Goal: Task Accomplishment & Management: Manage account settings

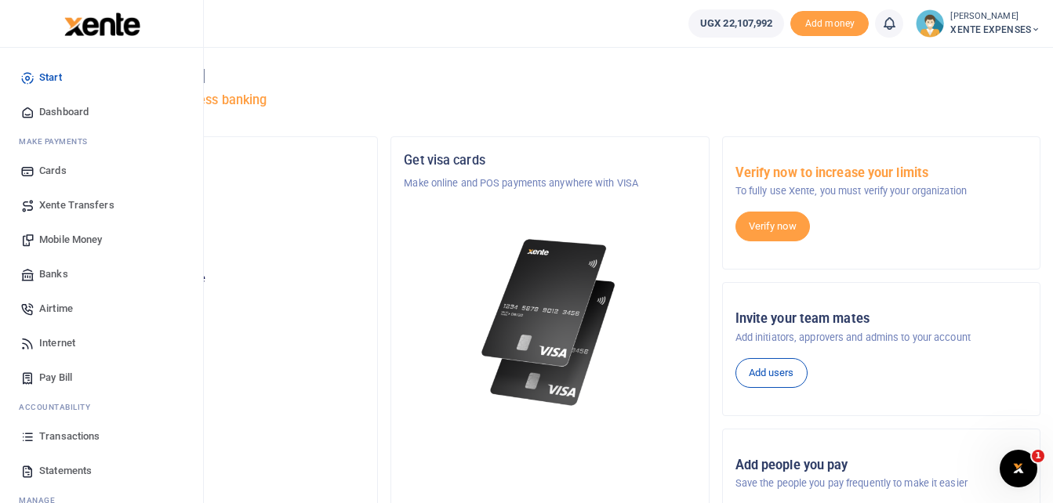
click at [67, 430] on span "Transactions" at bounding box center [69, 437] width 60 height 16
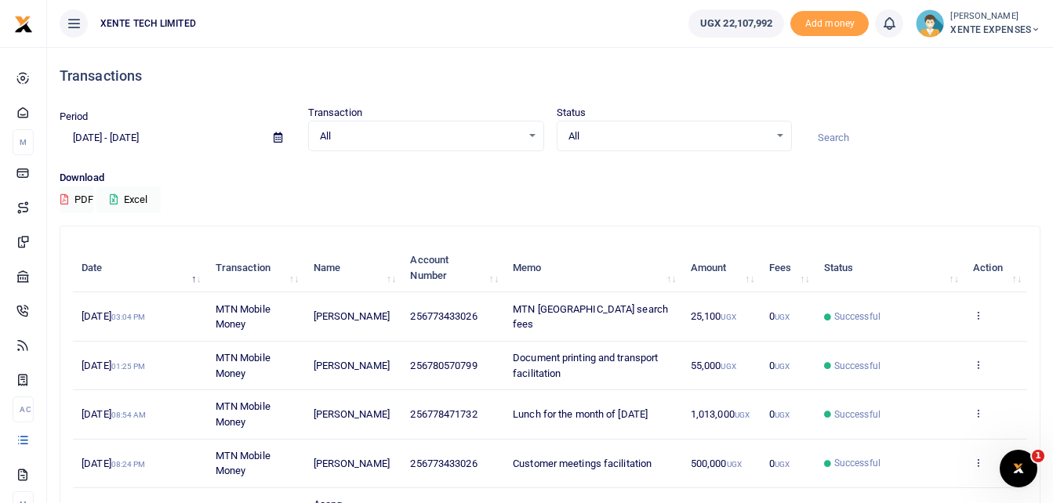
click at [845, 140] on input at bounding box center [922, 138] width 236 height 27
click at [277, 136] on icon at bounding box center [278, 137] width 9 height 10
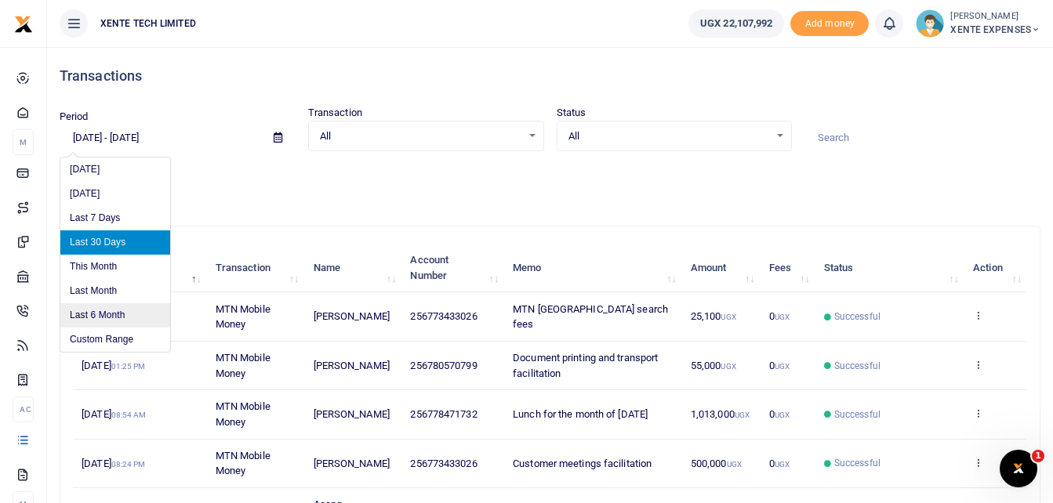
click at [109, 314] on li "Last 6 Month" at bounding box center [115, 315] width 110 height 24
type input "04/03/2025 - 10/03/2025"
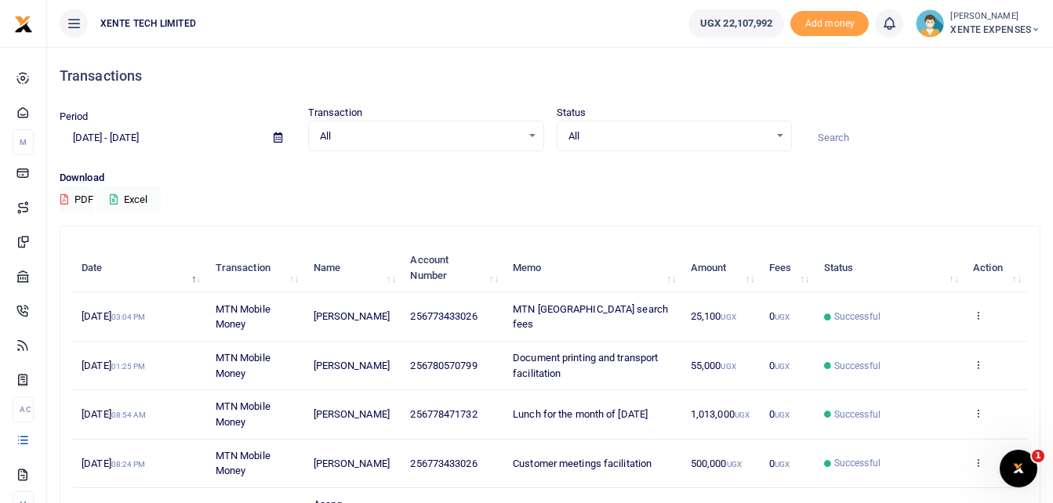
click at [839, 133] on input at bounding box center [922, 138] width 236 height 27
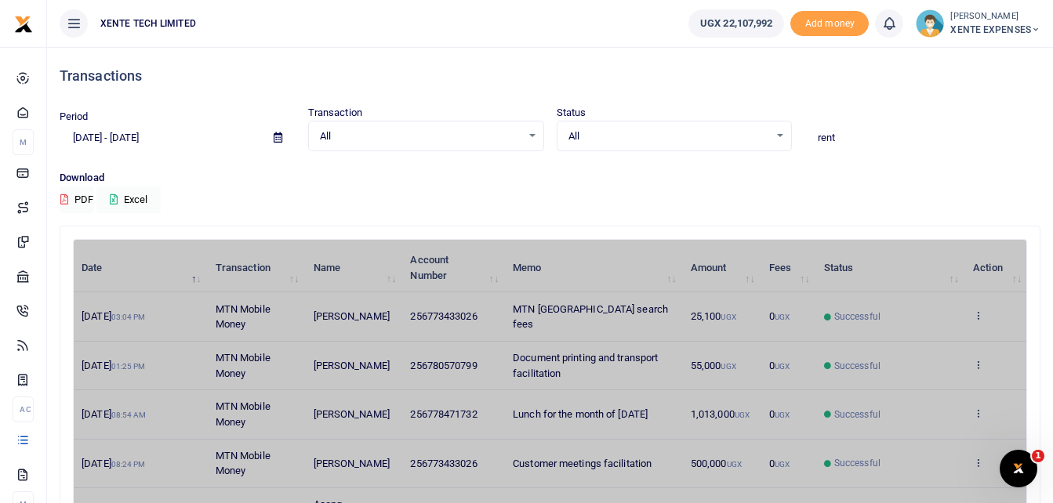
type input "rent"
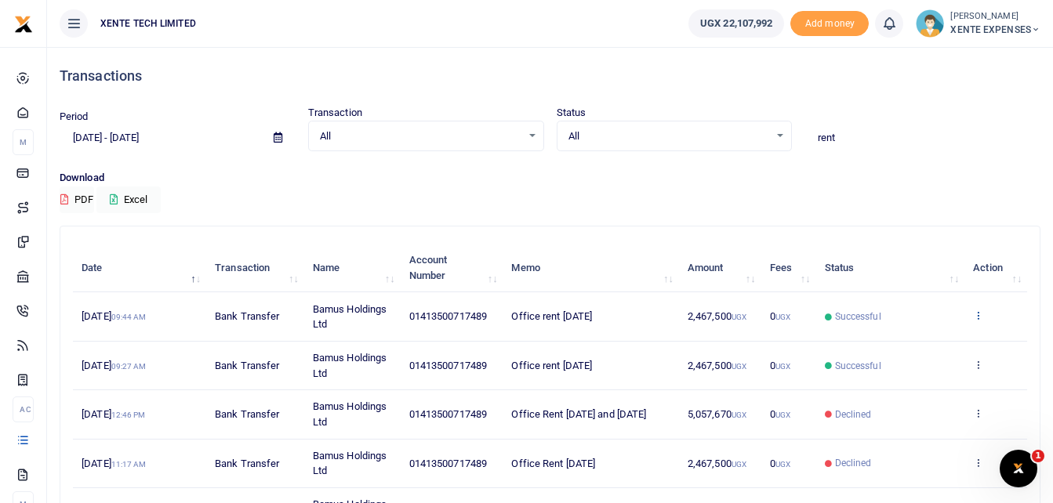
click at [977, 314] on icon at bounding box center [978, 315] width 10 height 11
click at [907, 379] on link "Send again" at bounding box center [920, 377] width 124 height 22
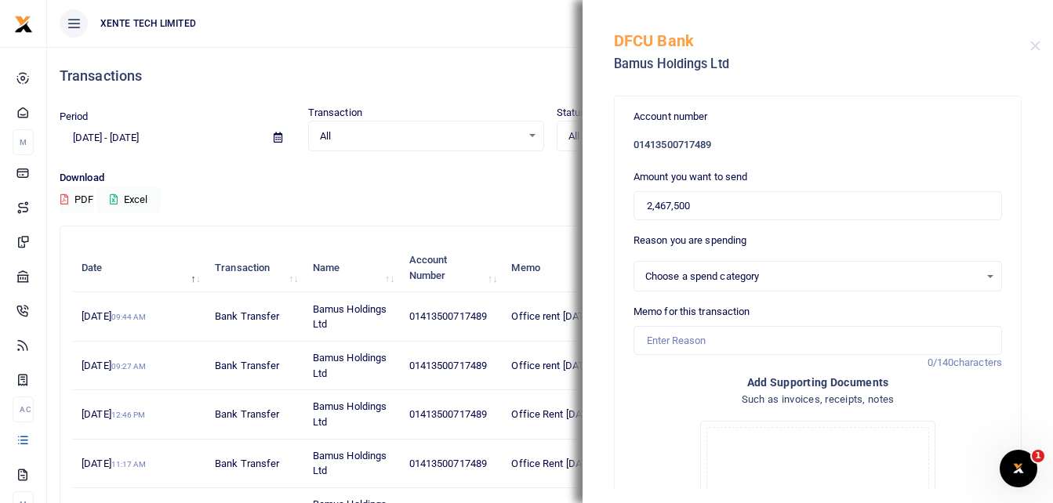
select select "11"
drag, startPoint x: 694, startPoint y: 204, endPoint x: 621, endPoint y: 204, distance: 73.7
click at [621, 204] on div "Account number 01413500717489 Amount you want to send 2,467,500 Reason you are …" at bounding box center [818, 407] width 406 height 622
type input "2,505,000"
click at [665, 339] on input "Memo for this transaction" at bounding box center [817, 341] width 368 height 30
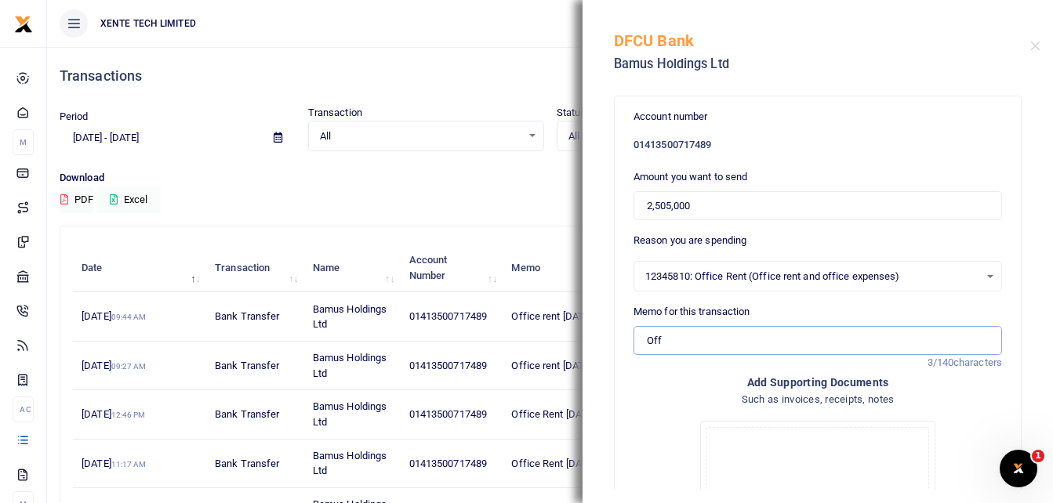
type input "Office Rent [DATE]"
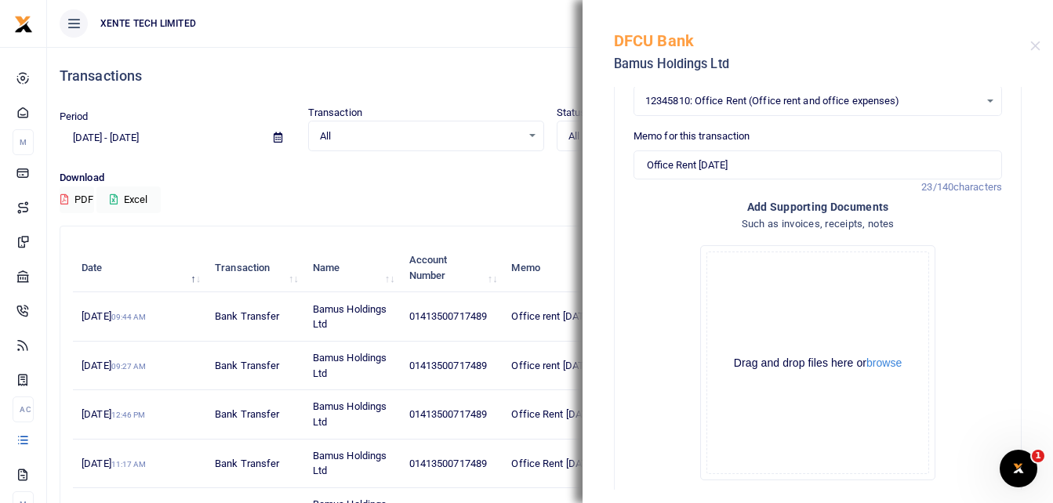
scroll to position [255, 0]
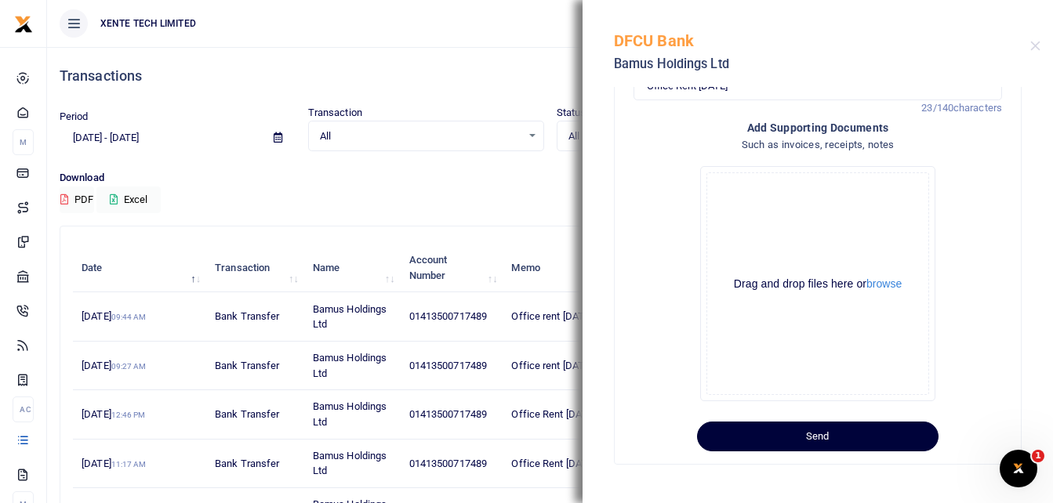
click at [814, 431] on button "Send" at bounding box center [817, 437] width 241 height 30
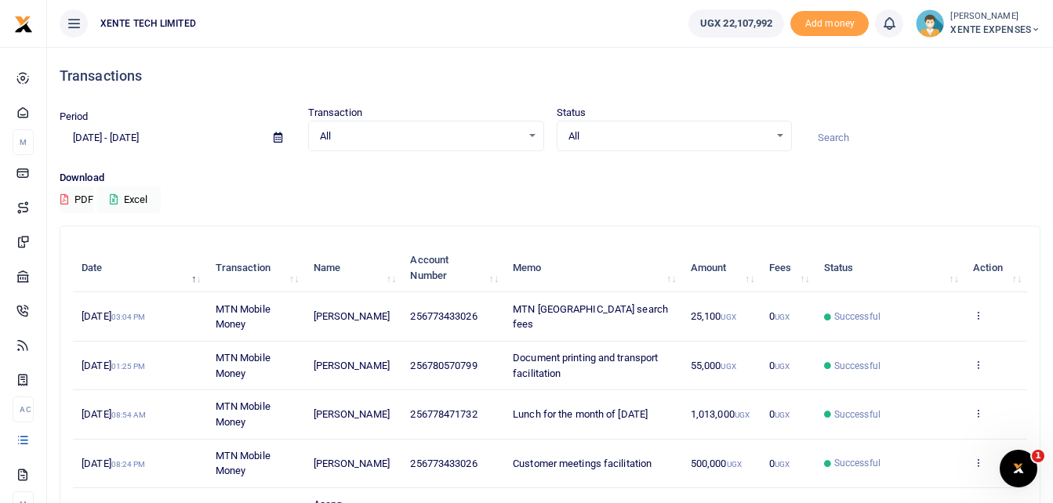
click at [820, 133] on input at bounding box center [922, 138] width 236 height 27
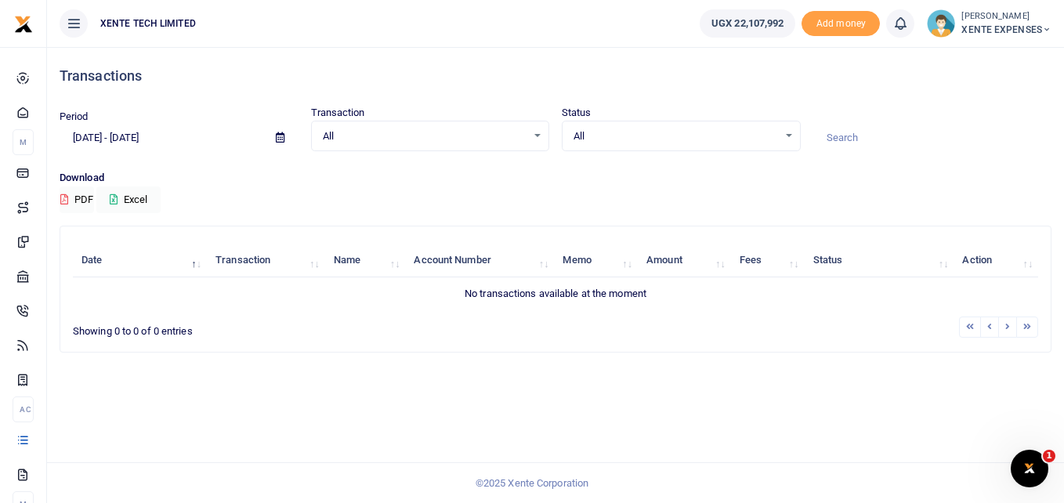
click at [278, 136] on icon at bounding box center [280, 137] width 9 height 10
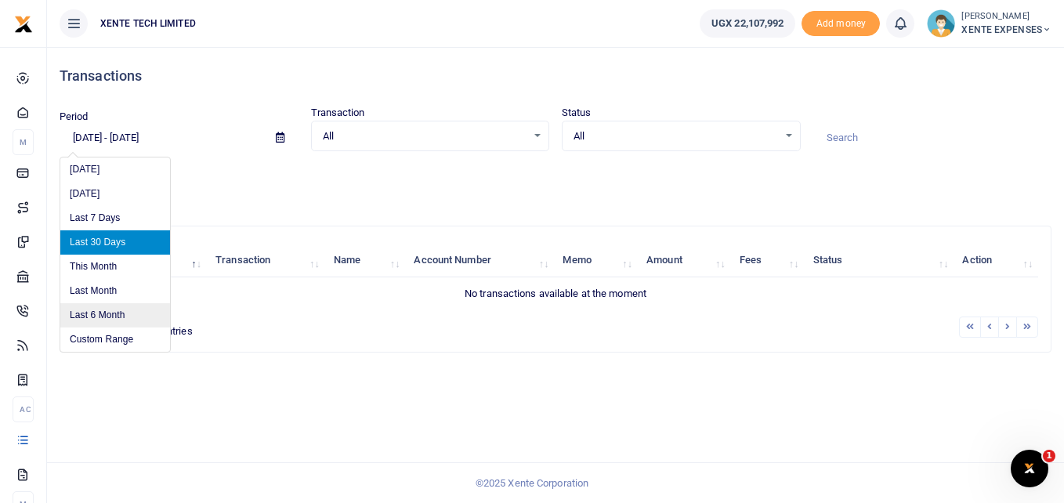
click at [119, 310] on li "Last 6 Month" at bounding box center [115, 315] width 110 height 24
type input "[DATE] - [DATE]"
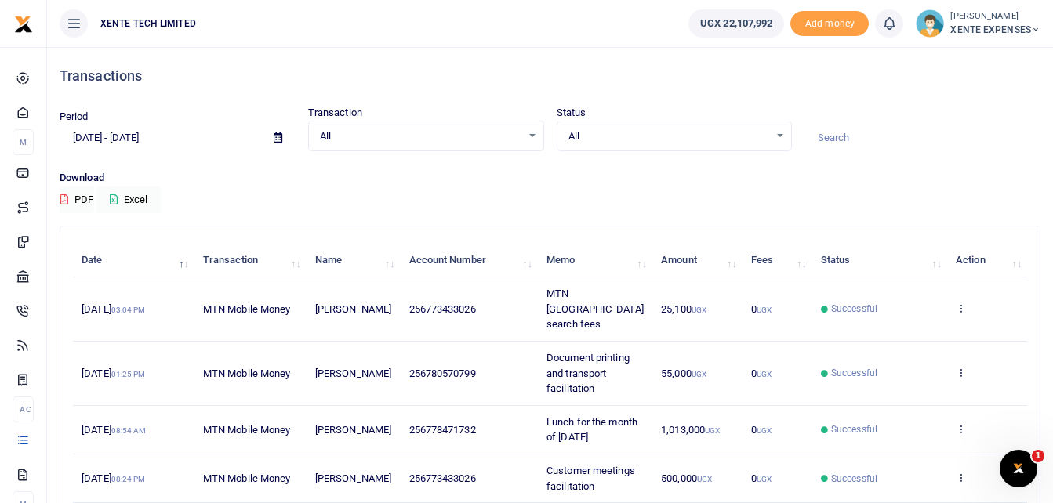
click at [868, 136] on input at bounding box center [922, 138] width 236 height 27
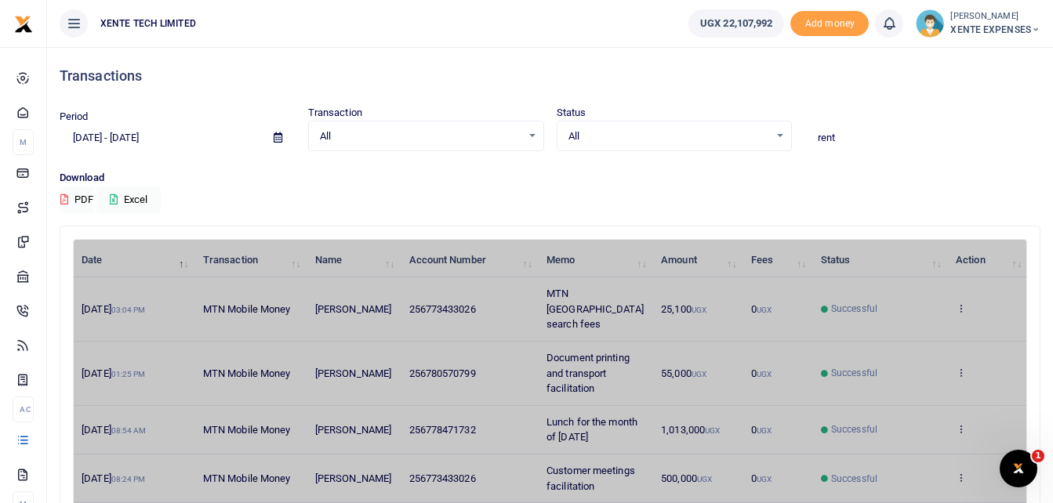
type input "rent"
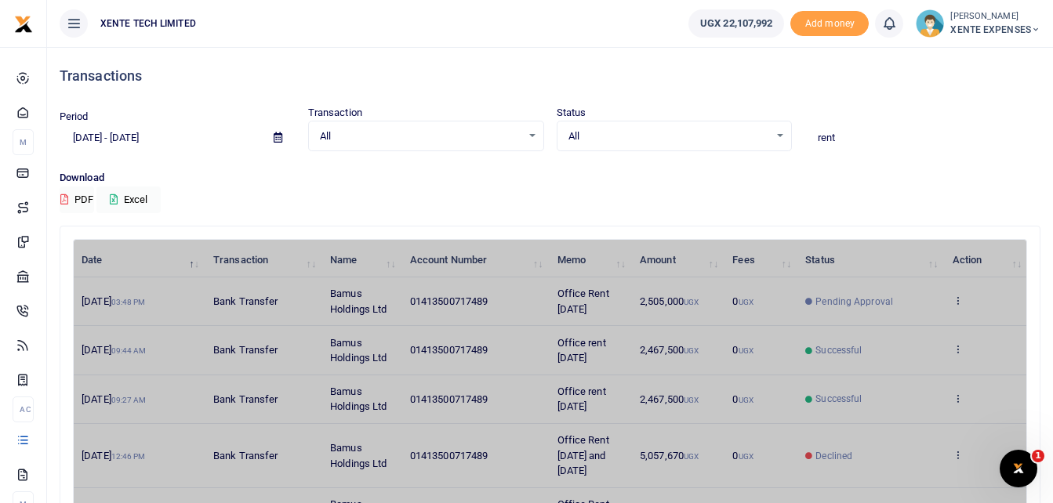
click at [909, 212] on div "Download PDF Excel" at bounding box center [550, 191] width 981 height 43
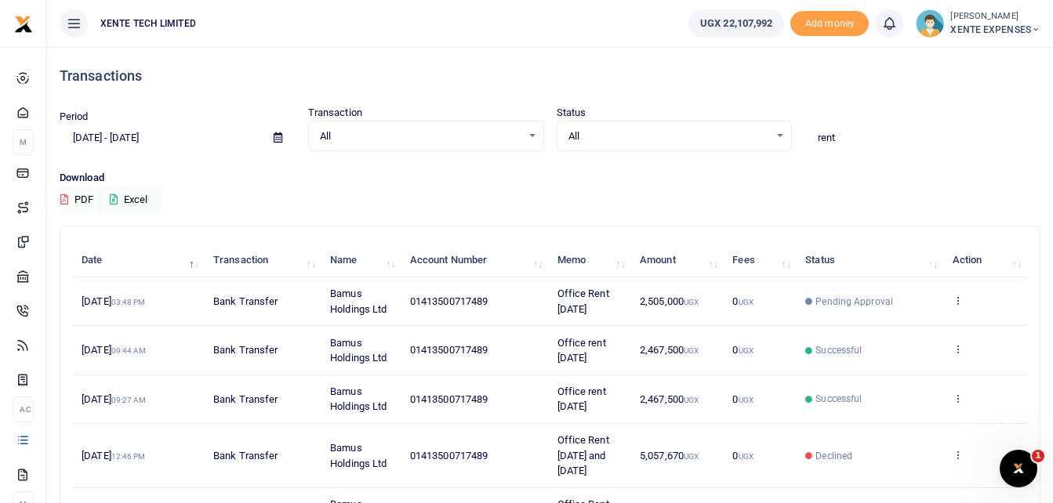
click at [956, 299] on icon at bounding box center [957, 300] width 10 height 11
click at [883, 359] on link "Send again" at bounding box center [900, 362] width 124 height 22
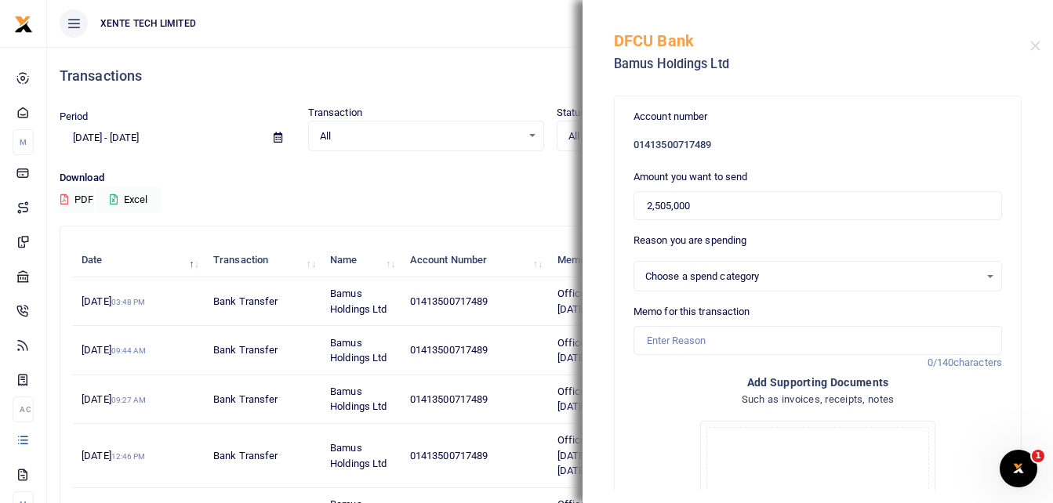
select select "11"
drag, startPoint x: 703, startPoint y: 202, endPoint x: 616, endPoint y: 212, distance: 87.5
click at [616, 212] on div "Account number 01413500717489 Amount you want to send 2,505,000 Reason you are …" at bounding box center [818, 407] width 406 height 622
type input "2,461,000"
click at [665, 338] on input "Memo for this transaction" at bounding box center [817, 341] width 368 height 30
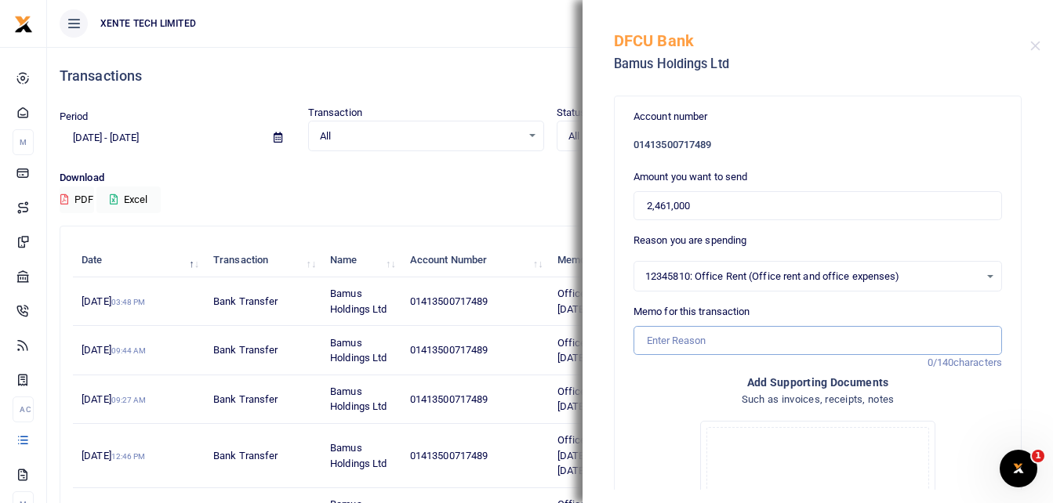
click at [662, 349] on input "Memo for this transaction" at bounding box center [817, 341] width 368 height 30
click at [661, 383] on h4 "Add supporting Documents" at bounding box center [817, 382] width 368 height 17
click at [648, 339] on input "Office Rent September 2025" at bounding box center [817, 341] width 368 height 30
type input "Office Rent September 2025"
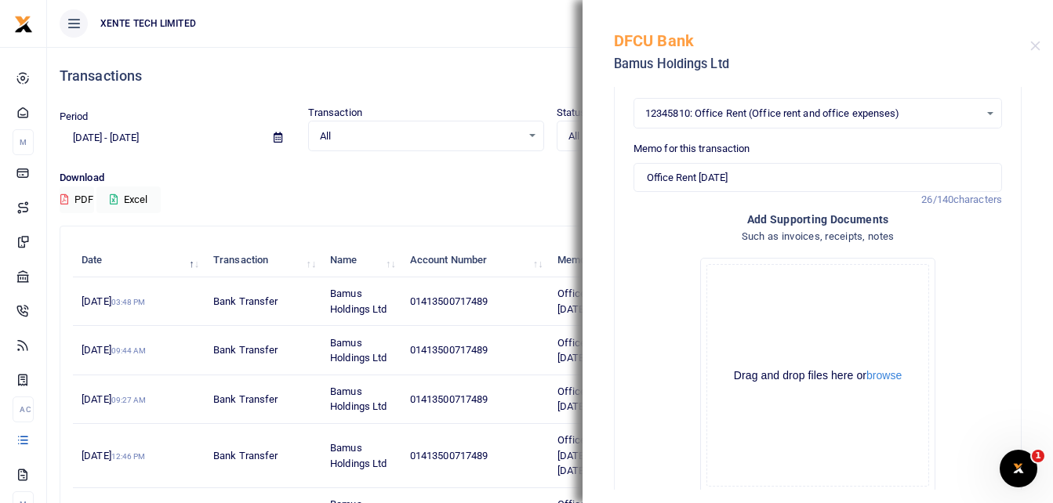
scroll to position [255, 0]
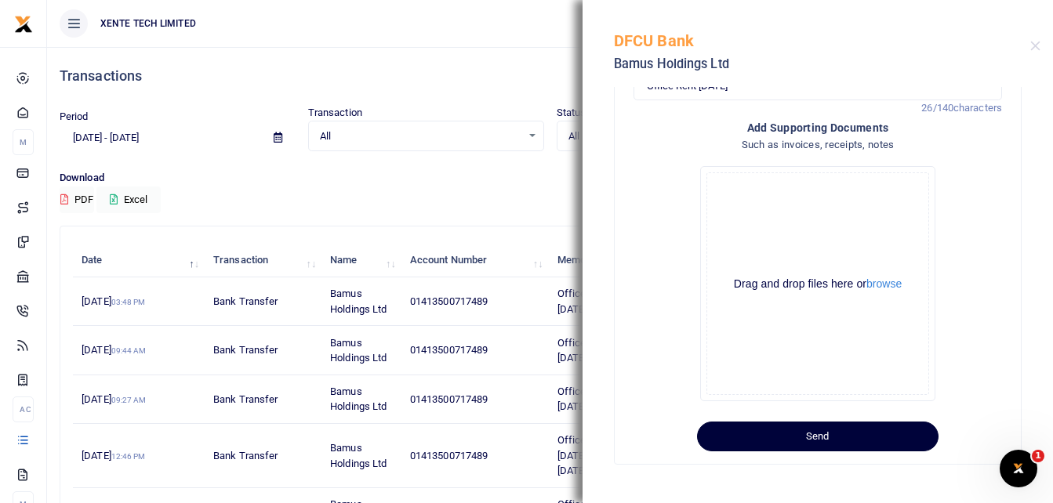
click at [821, 431] on button "Send" at bounding box center [817, 437] width 241 height 30
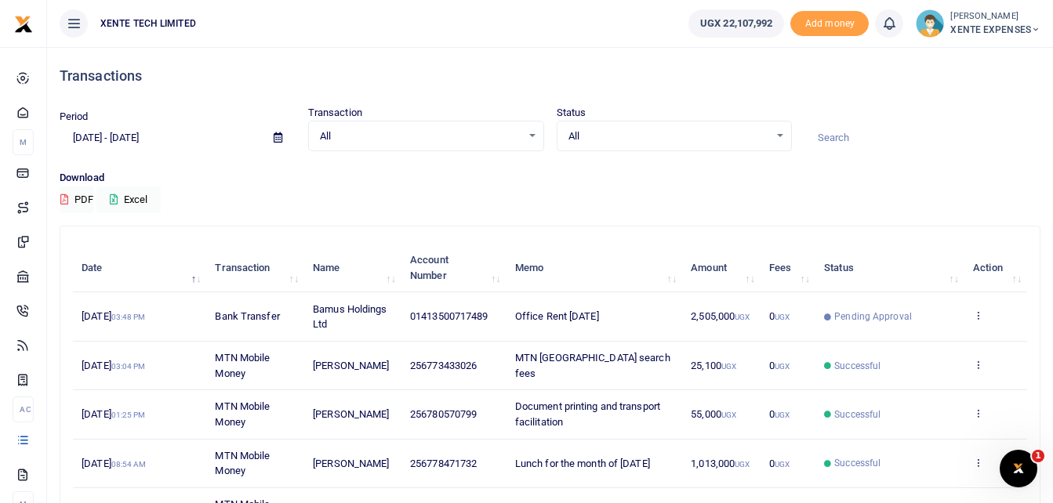
click at [835, 130] on input at bounding box center [922, 138] width 236 height 27
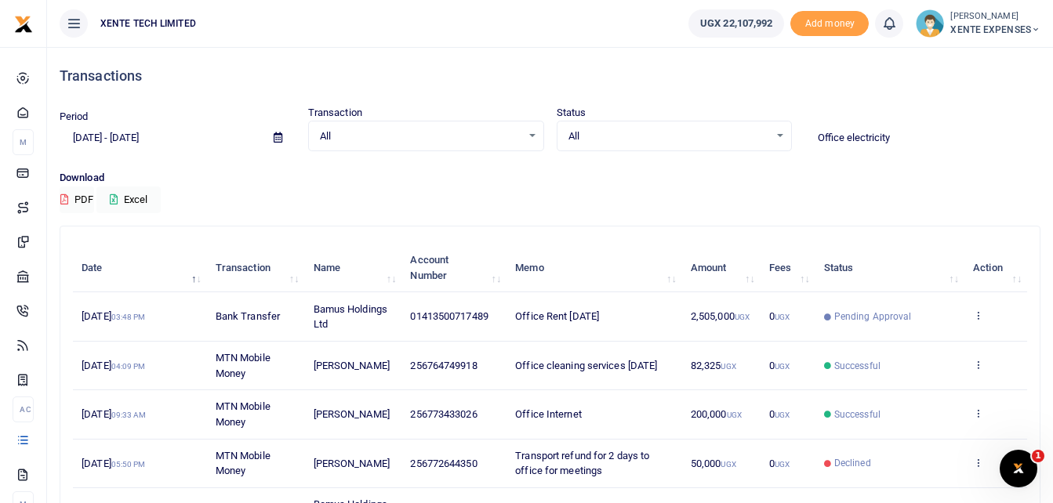
type input "Office electricity"
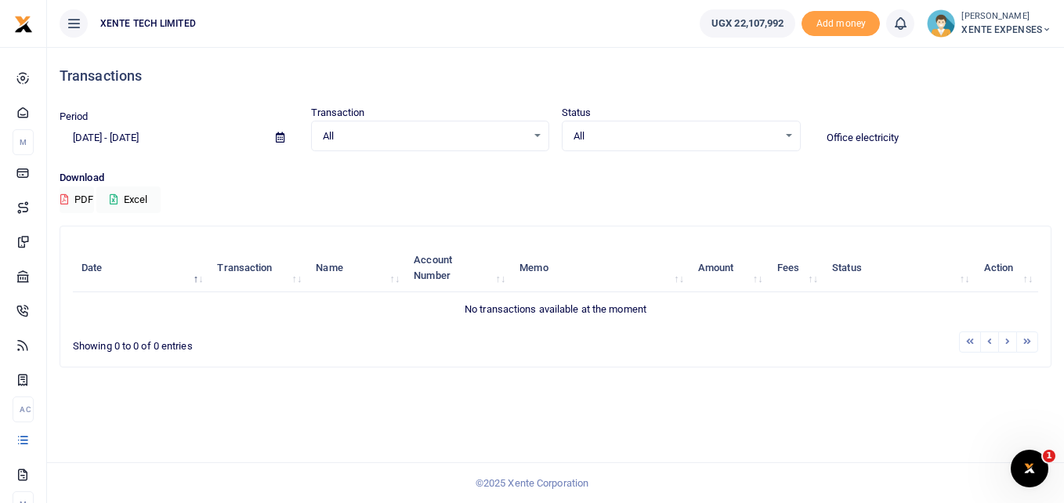
click at [280, 142] on icon at bounding box center [280, 137] width 9 height 10
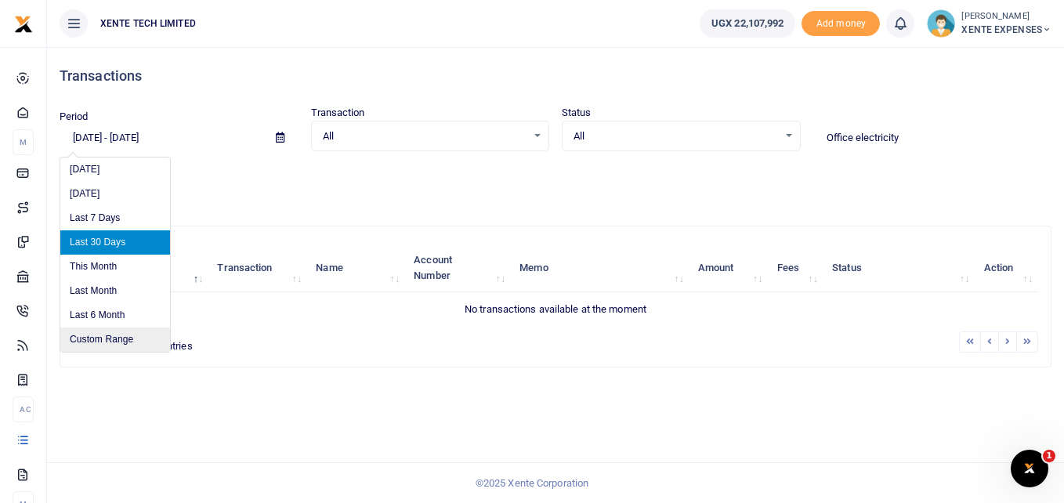
click at [105, 337] on li "Custom Range" at bounding box center [115, 340] width 110 height 24
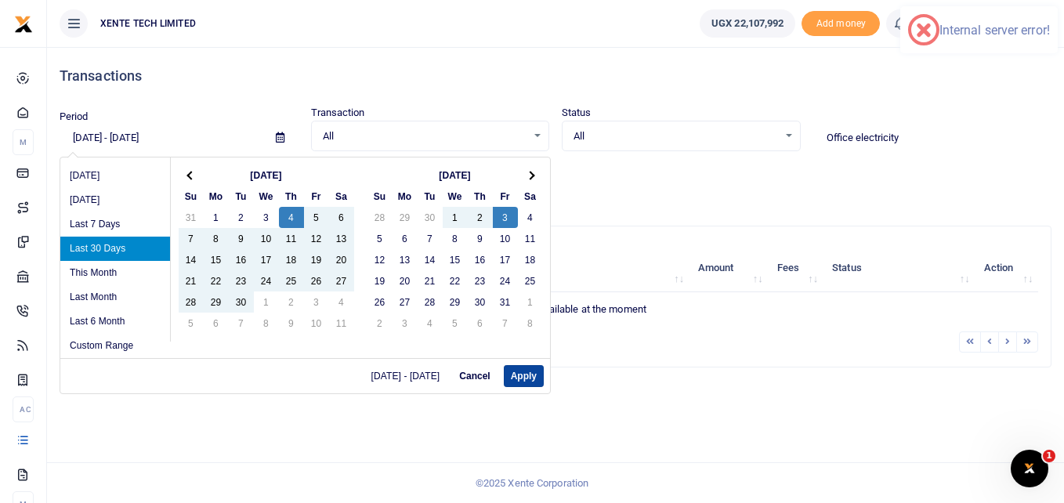
click at [517, 377] on button "Apply" at bounding box center [524, 376] width 40 height 22
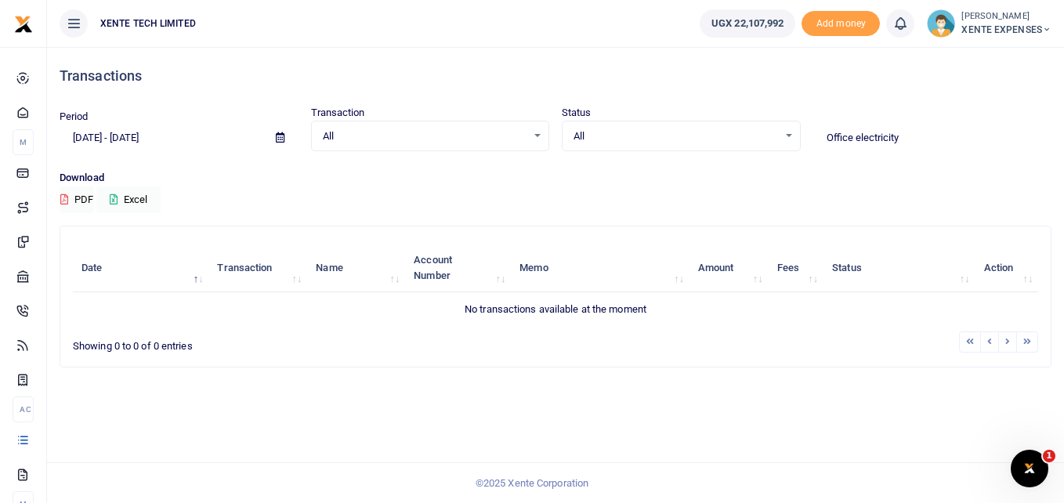
click at [918, 132] on input "Office electricity" at bounding box center [933, 138] width 239 height 27
click at [283, 136] on icon at bounding box center [280, 137] width 9 height 10
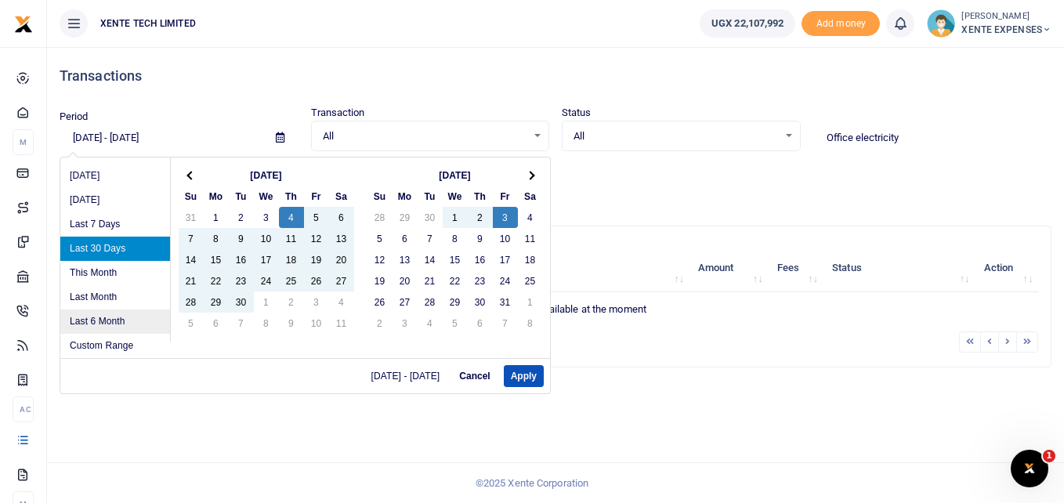
click at [109, 319] on li "Last 6 Month" at bounding box center [115, 322] width 110 height 24
type input "04/03/2025 - 10/03/2025"
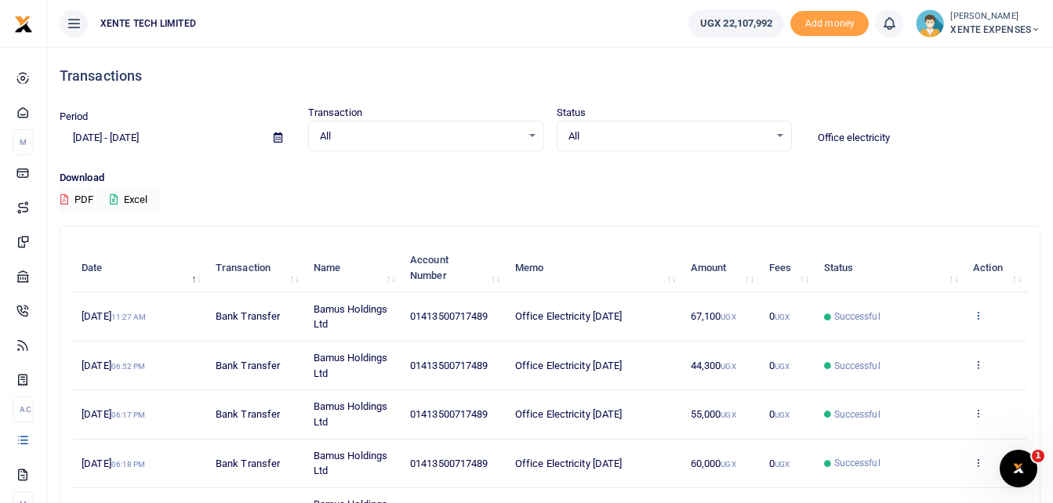
click at [974, 313] on icon at bounding box center [978, 315] width 10 height 11
click at [909, 378] on link "Send again" at bounding box center [920, 377] width 124 height 22
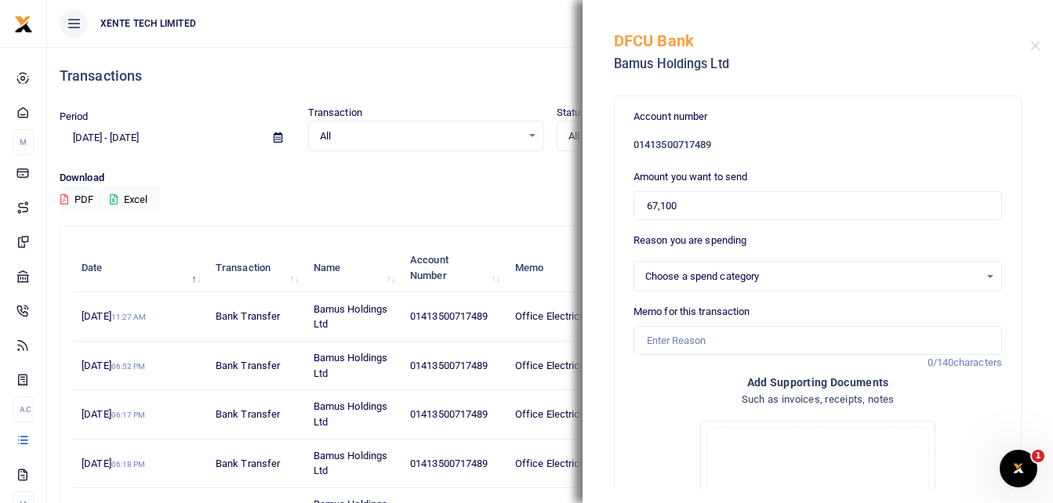
select select "12"
drag, startPoint x: 680, startPoint y: 206, endPoint x: 627, endPoint y: 208, distance: 52.5
click at [627, 208] on div "Account number 01413500717489 Amount you want to send 67,100 Reason you are spe…" at bounding box center [818, 407] width 406 height 622
type input "73,300"
click at [648, 338] on input "Memo for this transaction" at bounding box center [817, 341] width 368 height 30
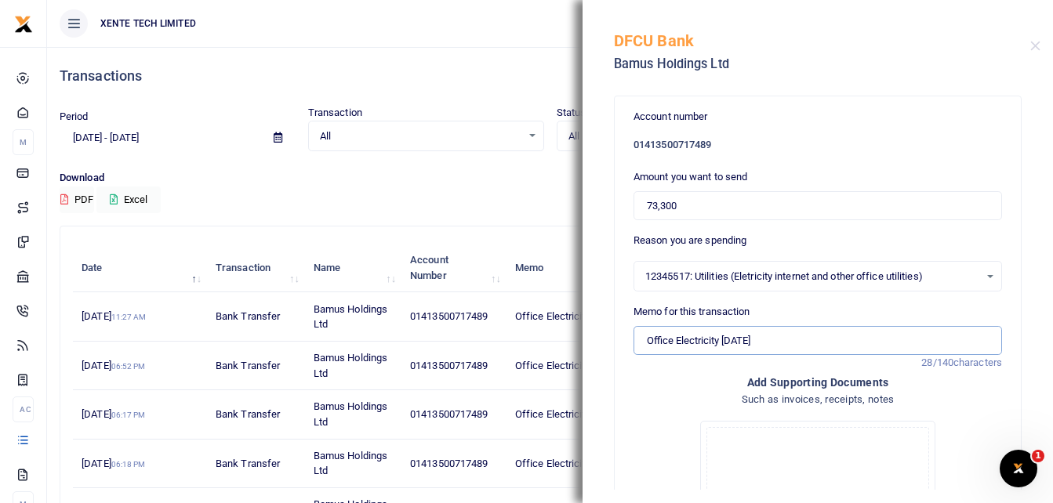
click at [738, 346] on input "Office Electricity July 2025" at bounding box center [817, 341] width 368 height 30
click at [742, 343] on input "Office Electricity July 2025" at bounding box center [817, 341] width 368 height 30
type input "Office Electricity [DATE]"
click at [645, 201] on input "73,300" at bounding box center [817, 206] width 368 height 30
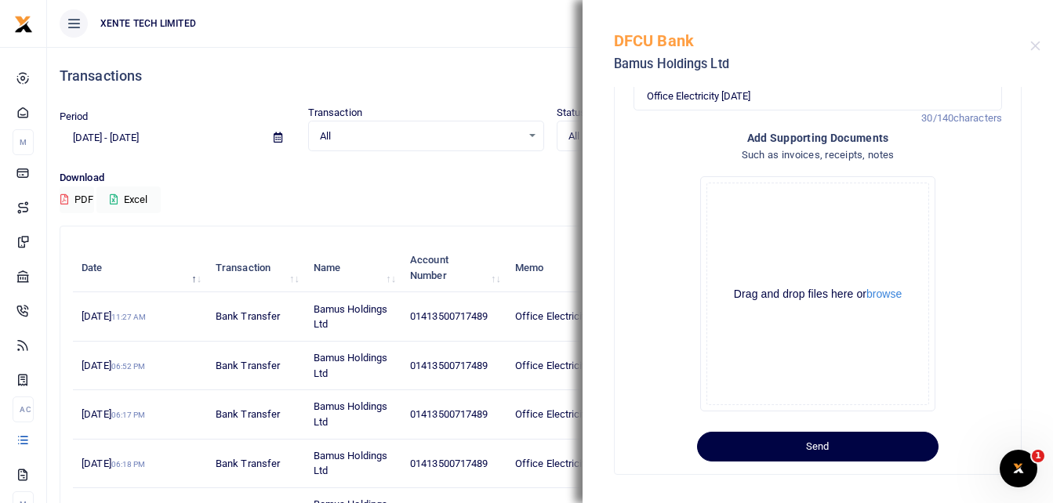
scroll to position [255, 0]
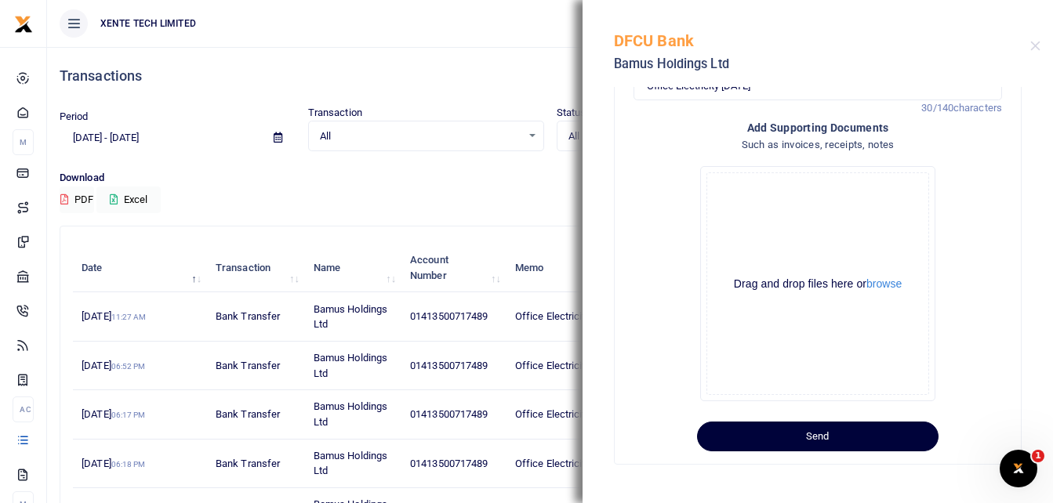
click at [876, 442] on button "Send" at bounding box center [817, 437] width 241 height 30
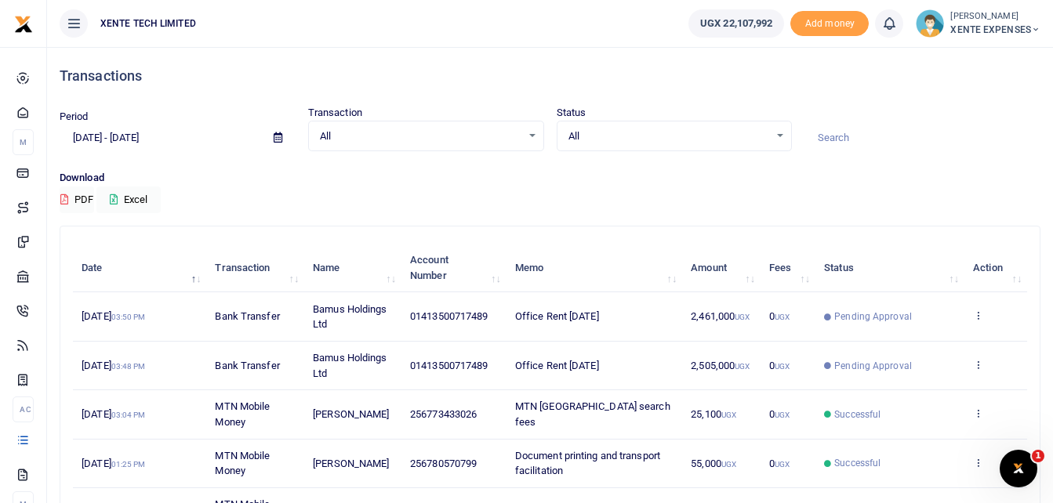
click at [832, 139] on input at bounding box center [922, 138] width 236 height 27
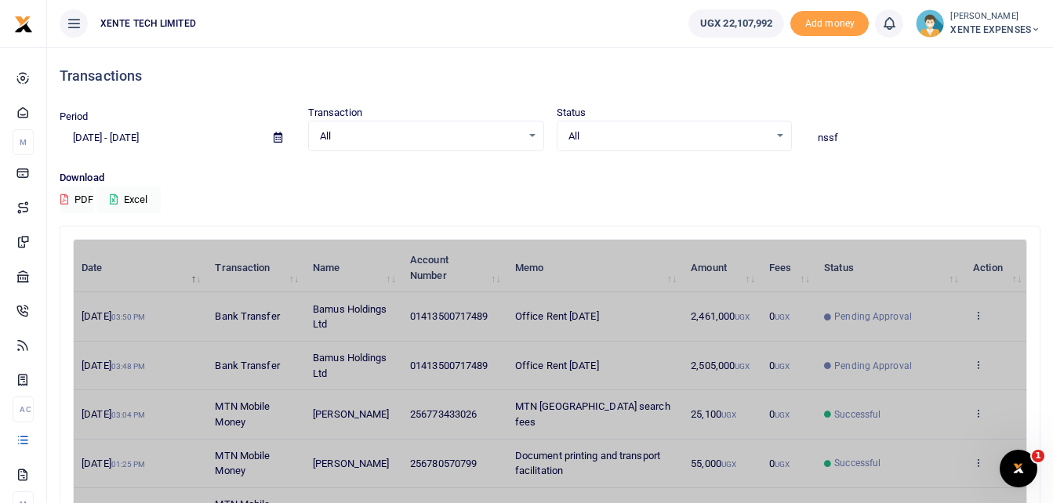
type input "nssf"
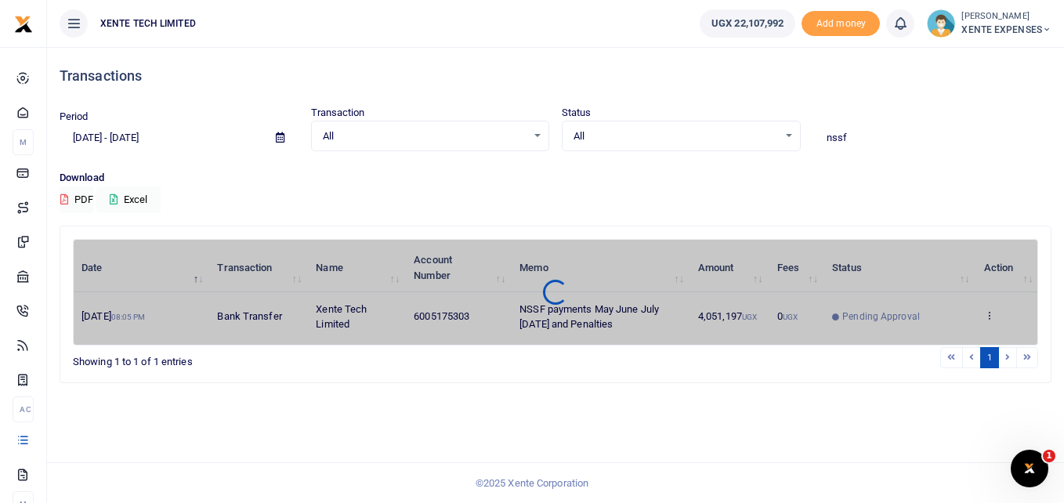
drag, startPoint x: 865, startPoint y: 140, endPoint x: 823, endPoint y: 140, distance: 41.5
click at [823, 140] on input "nssf" at bounding box center [933, 138] width 239 height 27
click at [282, 136] on icon at bounding box center [280, 137] width 9 height 10
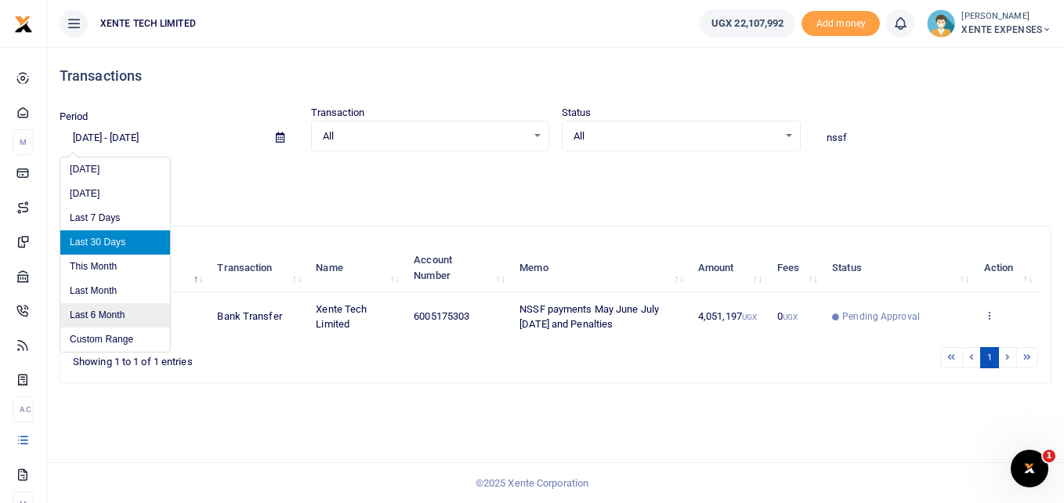
click at [125, 321] on li "Last 6 Month" at bounding box center [115, 315] width 110 height 24
type input "04/03/2025 - 10/03/2025"
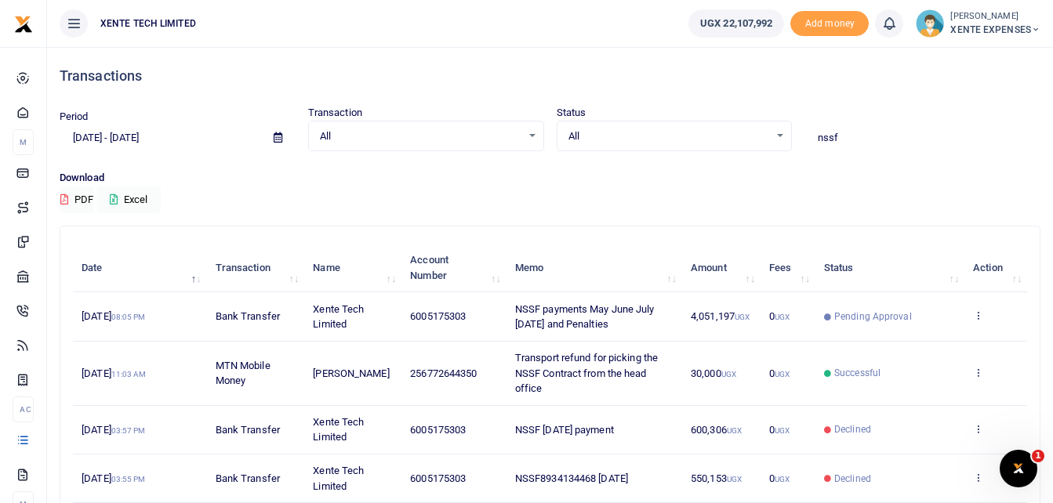
drag, startPoint x: 862, startPoint y: 139, endPoint x: 815, endPoint y: 138, distance: 47.0
click at [815, 138] on input "nssf" at bounding box center [922, 138] width 236 height 27
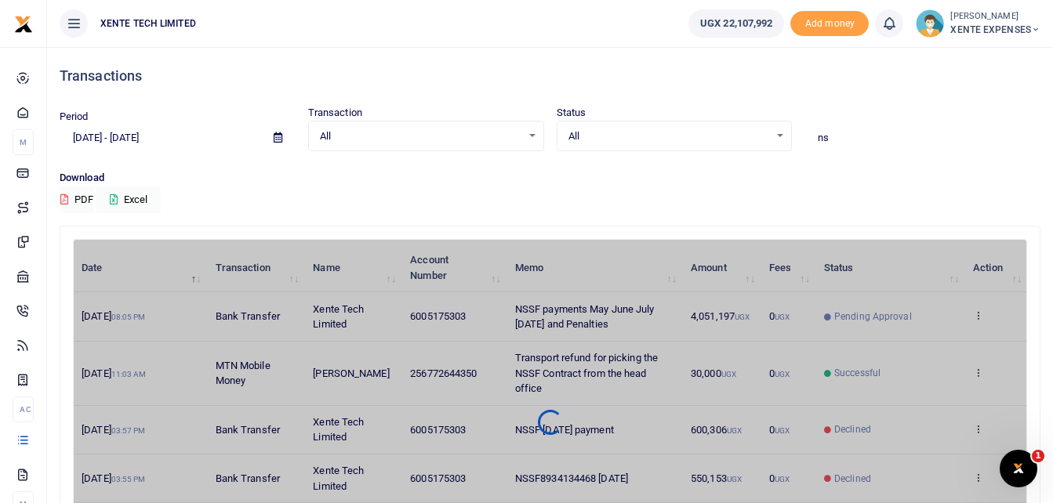
type input "n"
type input "rehive"
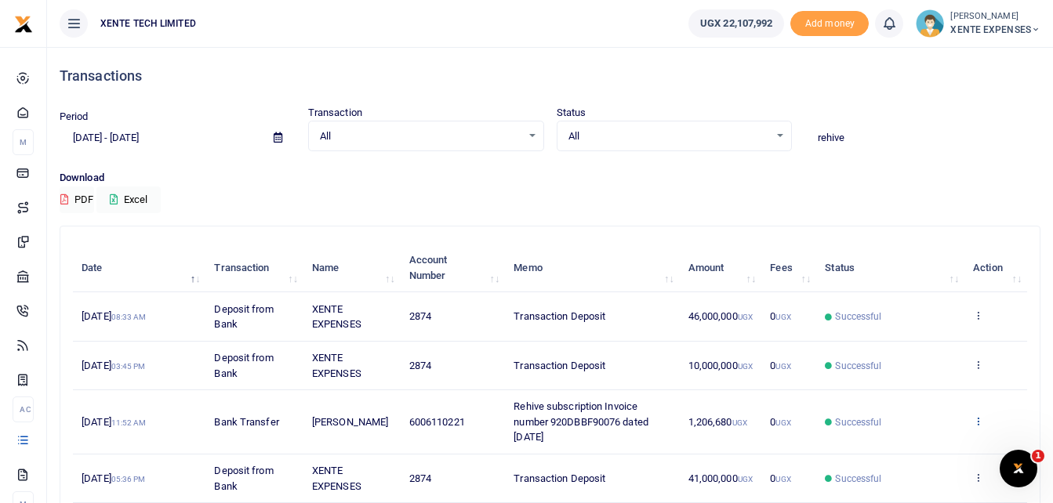
click at [979, 419] on icon at bounding box center [978, 420] width 10 height 11
click at [911, 484] on link "Send again" at bounding box center [920, 483] width 124 height 22
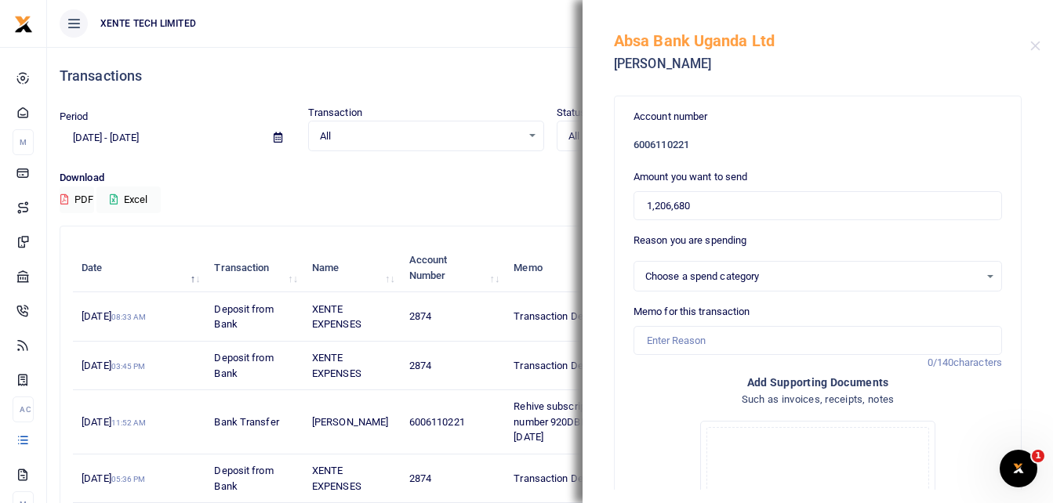
select select "5379"
drag, startPoint x: 711, startPoint y: 213, endPoint x: 586, endPoint y: 209, distance: 125.5
click at [586, 209] on div "Account number 6006110221 Amount you want to send 1,206,680 Reason you are spen…" at bounding box center [817, 288] width 470 height 403
paste input "1,227,480"
type input "1,227,480"
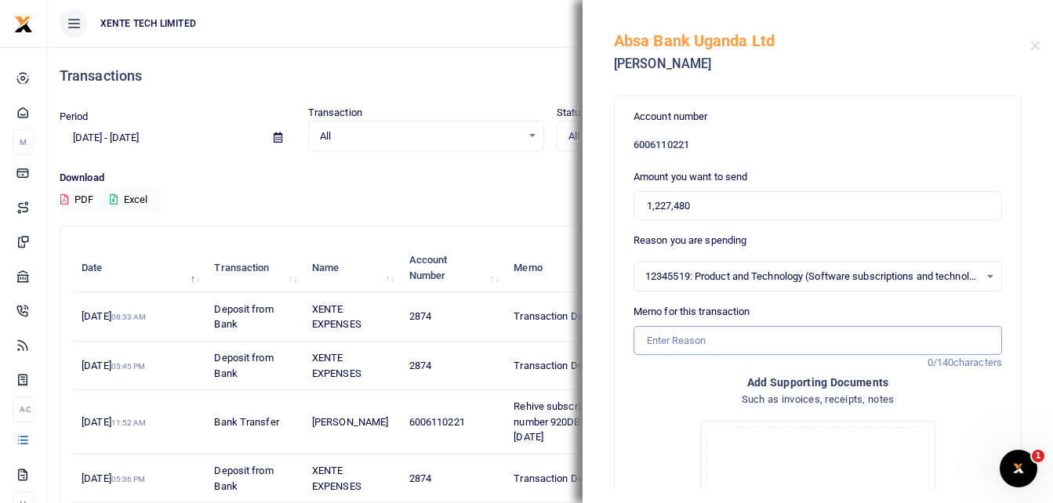
click at [704, 345] on input "Memo for this transaction" at bounding box center [817, 341] width 368 height 30
type input "Rehive Subscription [DATE]"
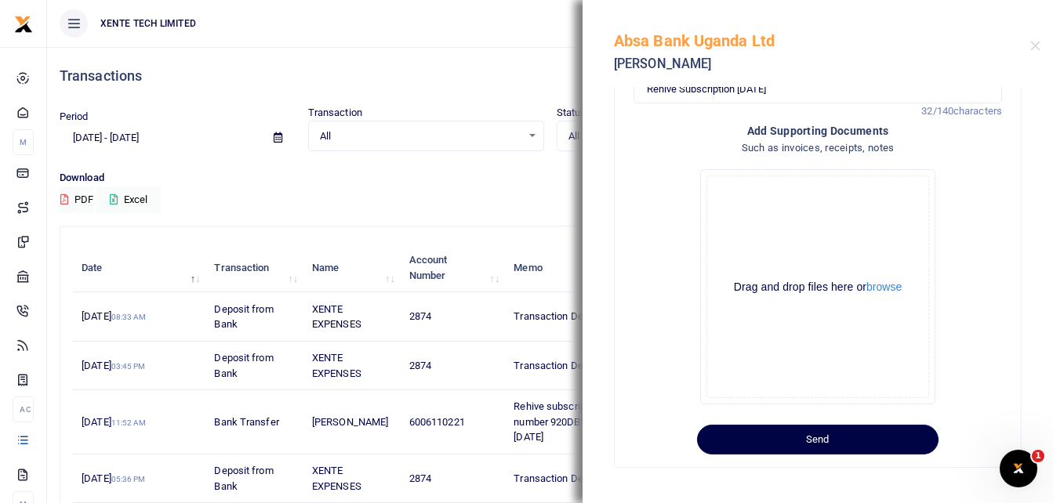
scroll to position [255, 0]
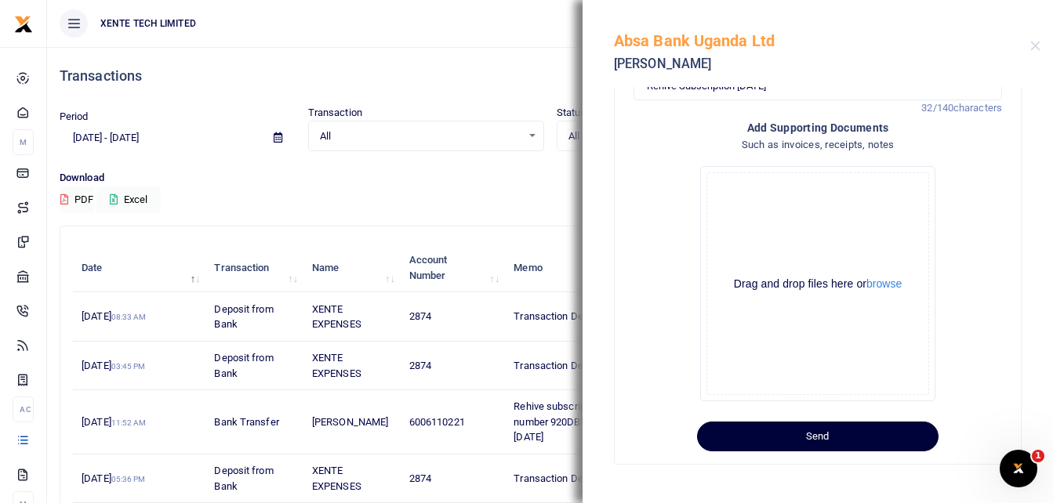
click at [792, 437] on button "Send" at bounding box center [817, 437] width 241 height 30
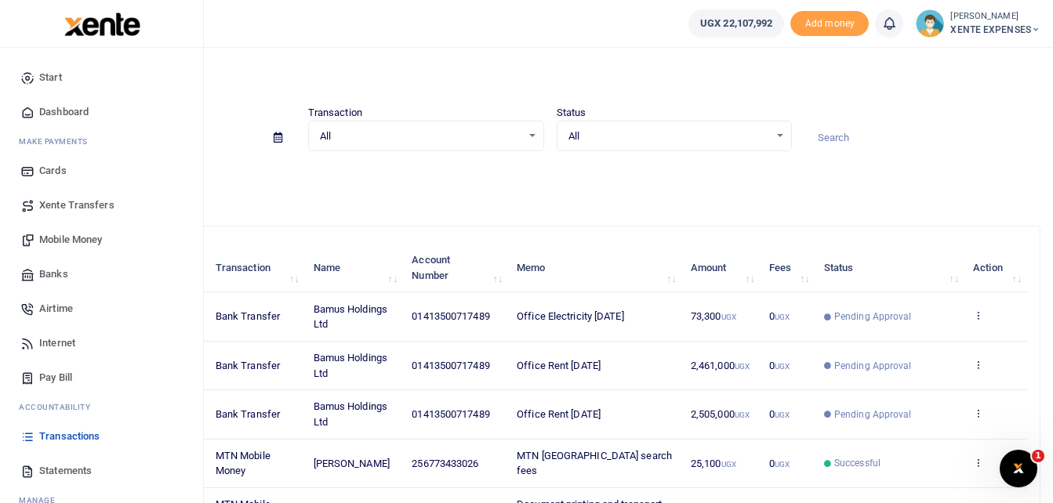
click at [64, 434] on span "Transactions" at bounding box center [69, 437] width 60 height 16
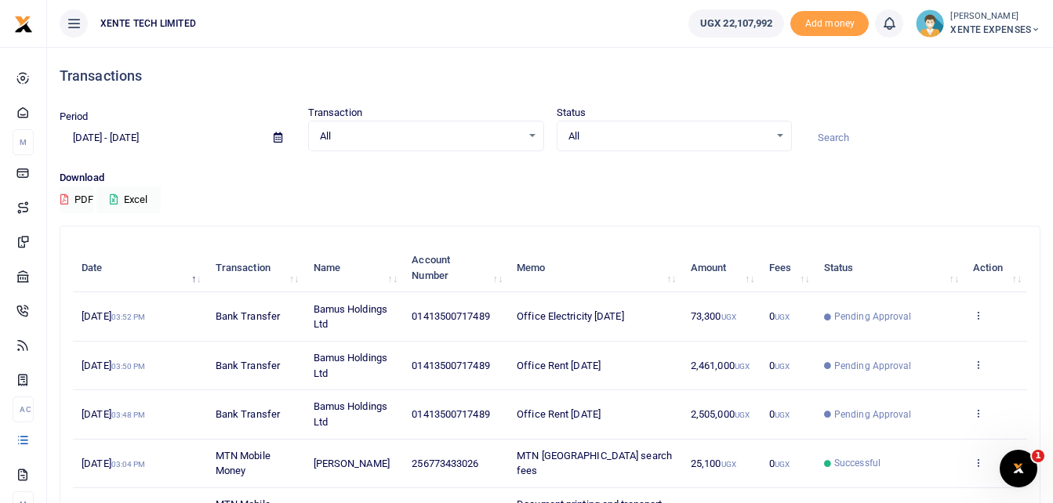
click at [283, 135] on span at bounding box center [277, 138] width 35 height 27
click at [278, 136] on icon at bounding box center [278, 137] width 9 height 10
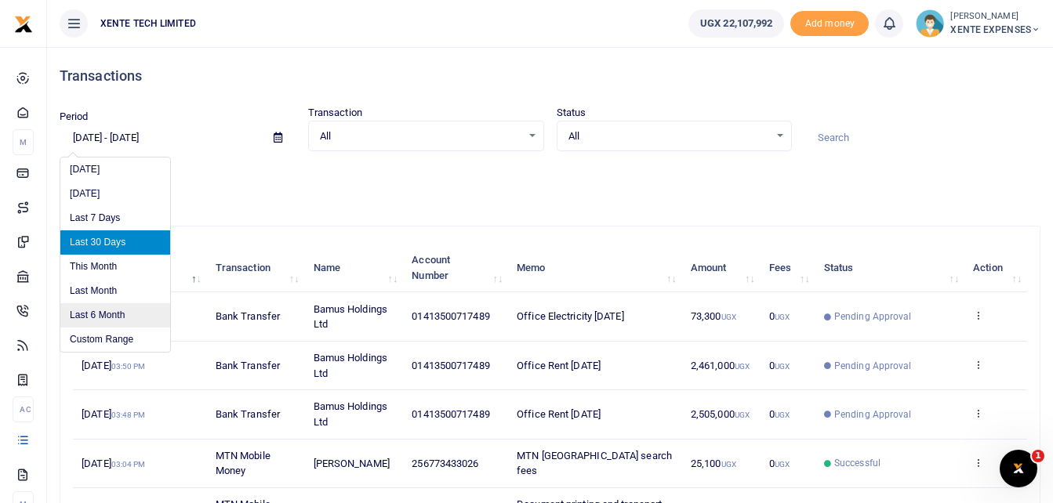
click at [127, 317] on li "Last 6 Month" at bounding box center [115, 315] width 110 height 24
type input "[DATE] - [DATE]"
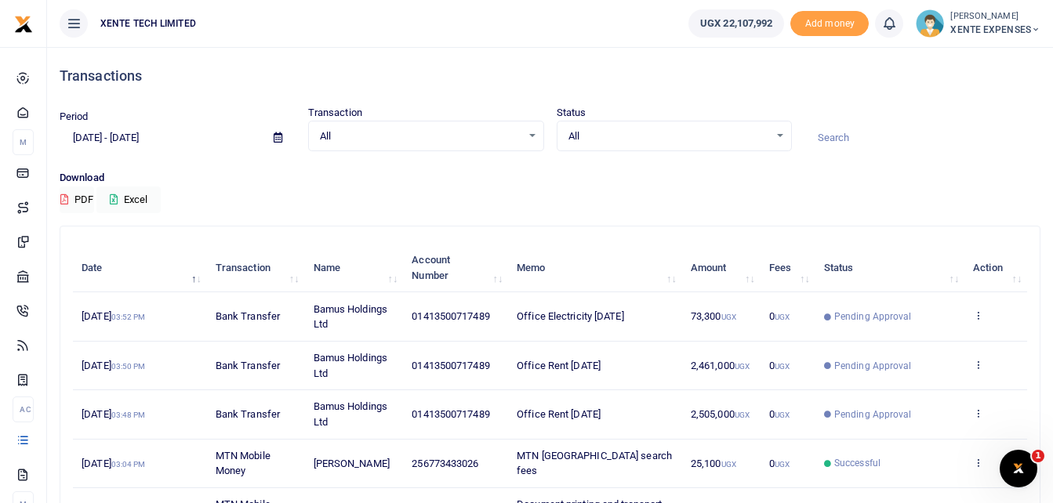
click at [851, 138] on input at bounding box center [922, 138] width 236 height 27
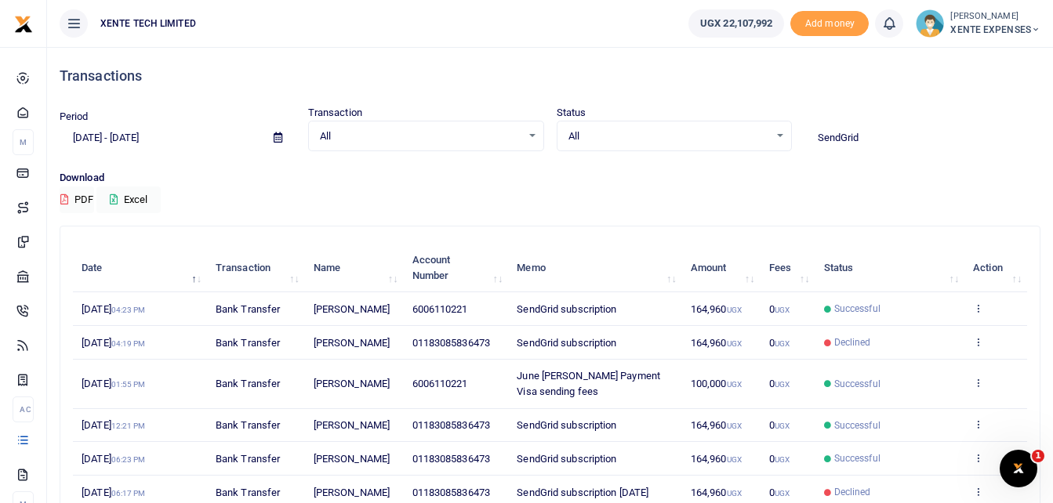
click at [841, 143] on input "SendGrid" at bounding box center [922, 138] width 236 height 27
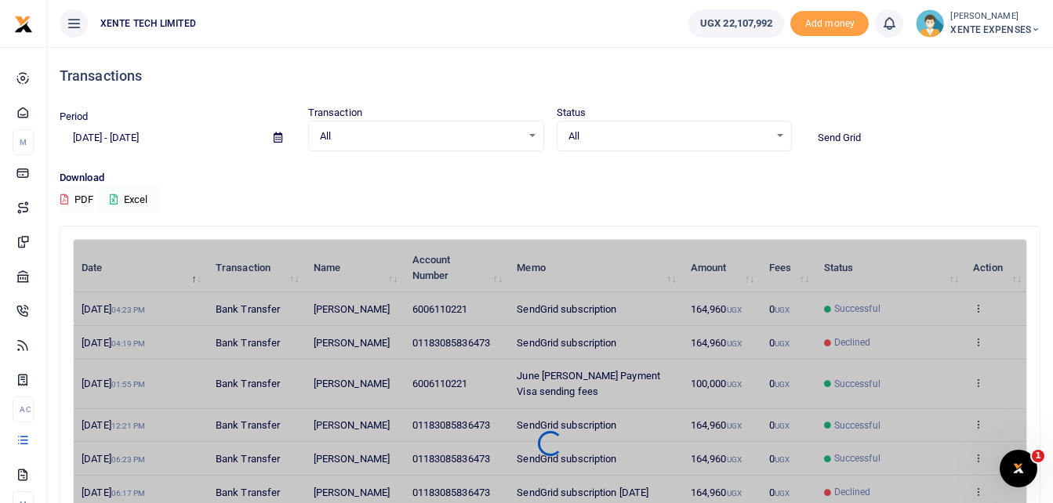
click at [871, 136] on input "Send Grid" at bounding box center [922, 138] width 236 height 27
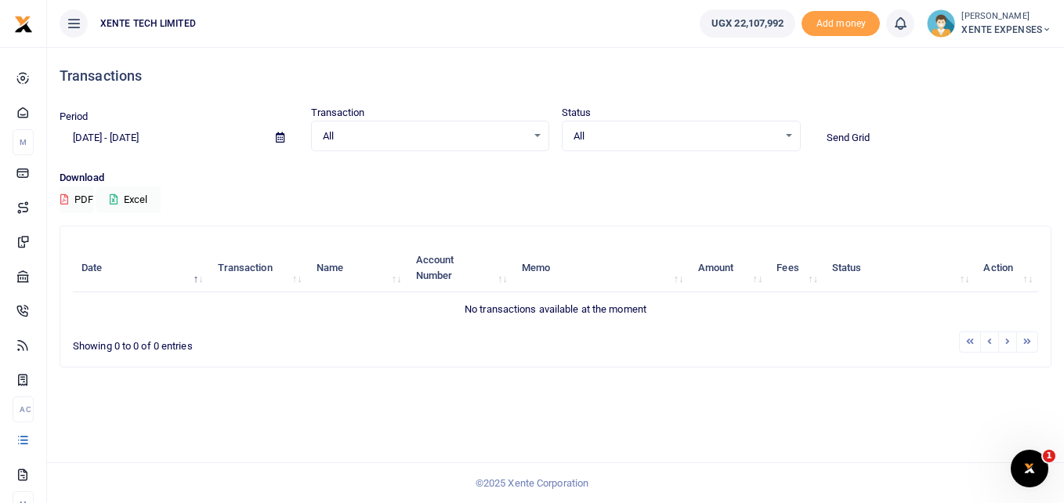
click at [854, 138] on input "Send Grid" at bounding box center [933, 138] width 239 height 27
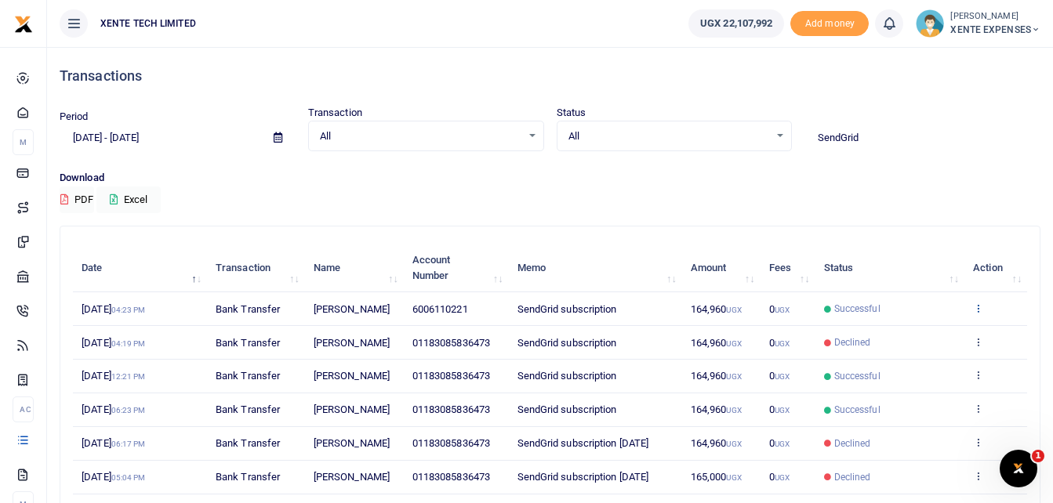
type input "SendGrid"
click at [978, 314] on div "Date Transaction Name Account Number Memo Amount Fees Status Action 4th Sep 202…" at bounding box center [550, 419] width 954 height 360
click at [979, 314] on icon at bounding box center [978, 308] width 10 height 11
click at [901, 383] on link "Send again" at bounding box center [920, 377] width 124 height 22
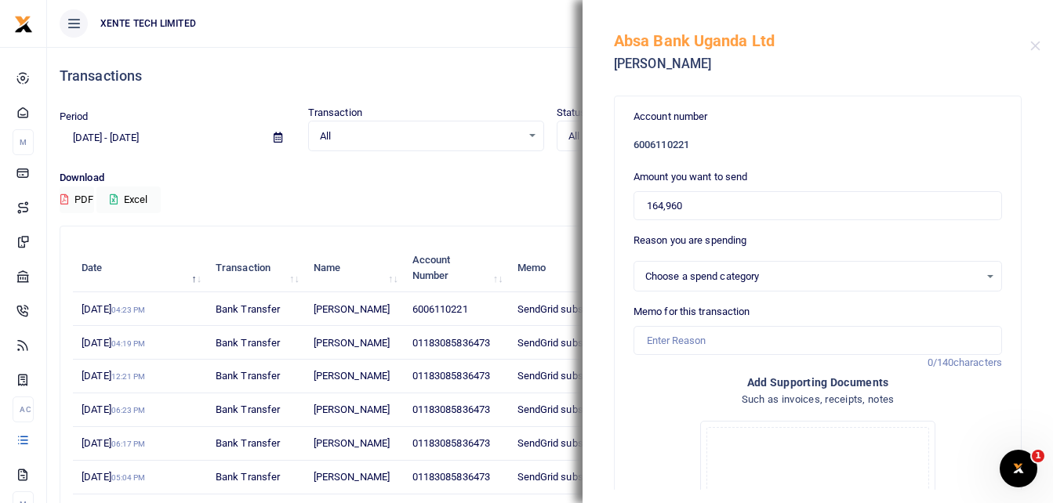
select select "5379"
click at [700, 339] on input "Memo for this transaction" at bounding box center [817, 341] width 368 height 30
click at [670, 339] on input "SendGrid subscription" at bounding box center [817, 341] width 368 height 30
type input "Send Grid subscription"
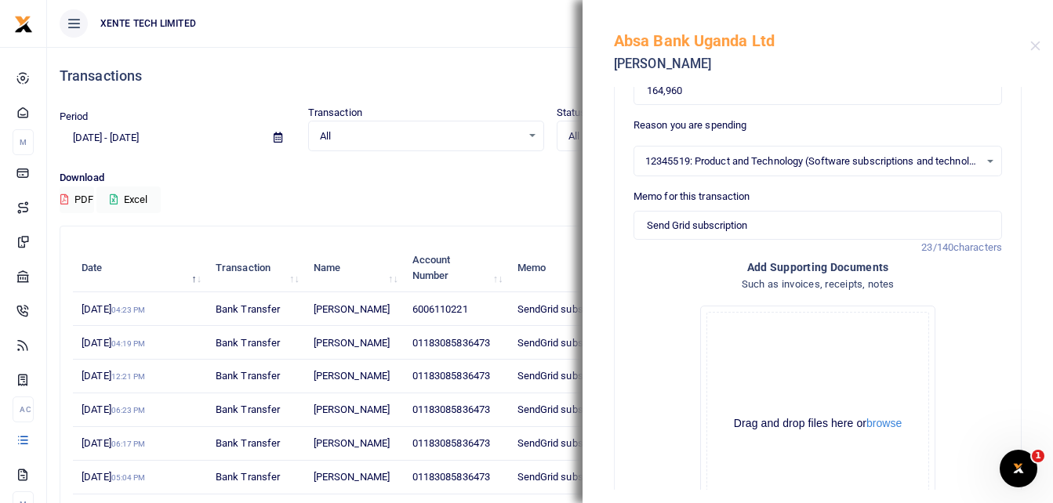
scroll to position [255, 0]
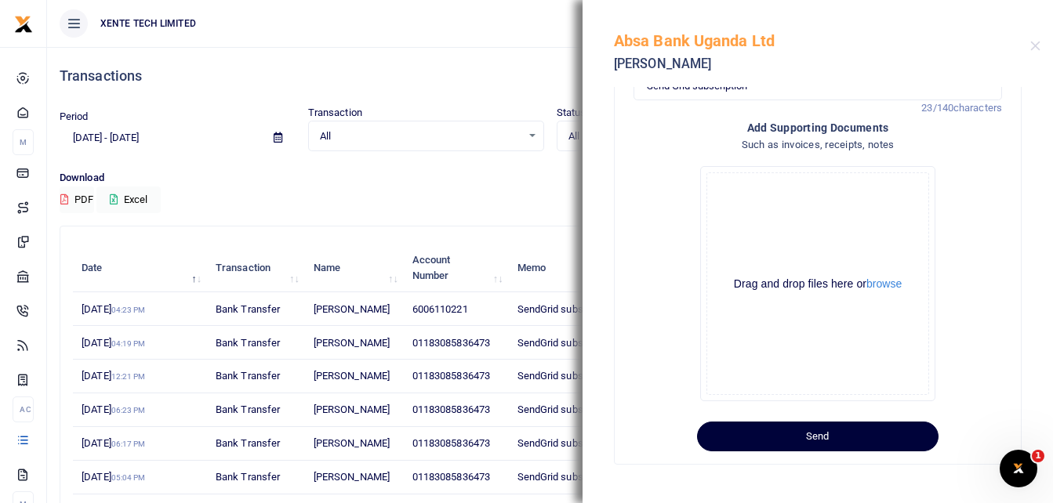
click at [796, 439] on button "Send" at bounding box center [817, 437] width 241 height 30
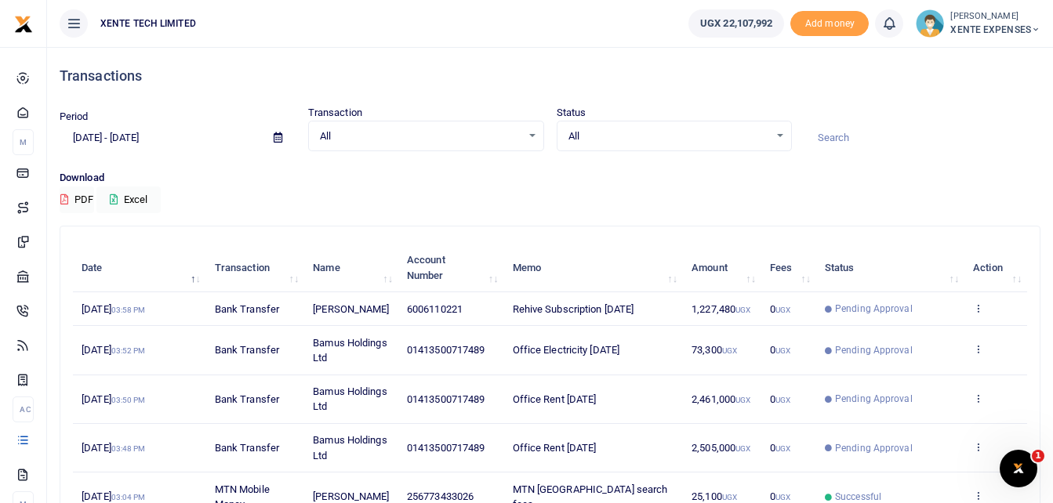
click at [856, 135] on input at bounding box center [922, 138] width 236 height 27
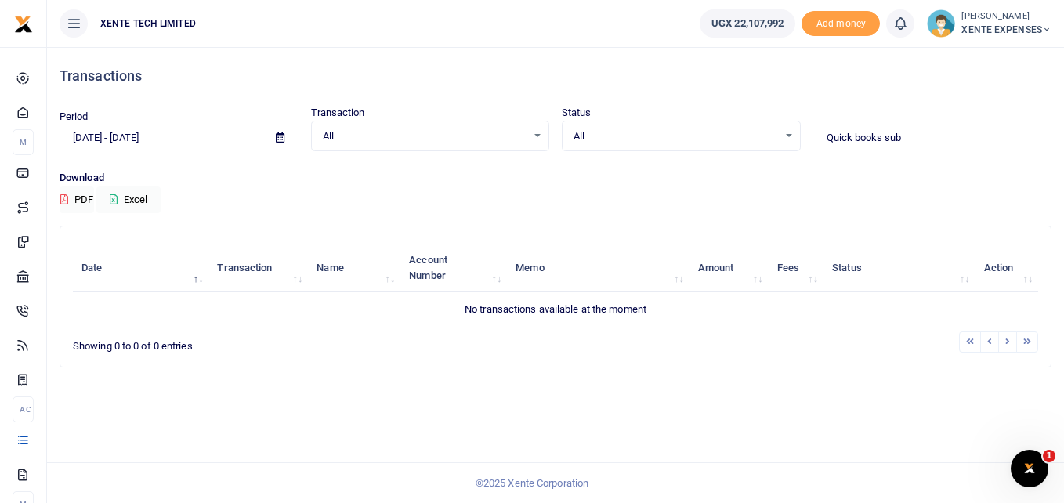
click at [854, 136] on input "Quick books sub" at bounding box center [933, 138] width 239 height 27
click at [930, 129] on input "Quick books sub" at bounding box center [933, 138] width 239 height 27
click at [856, 143] on input "Quick books" at bounding box center [933, 138] width 239 height 27
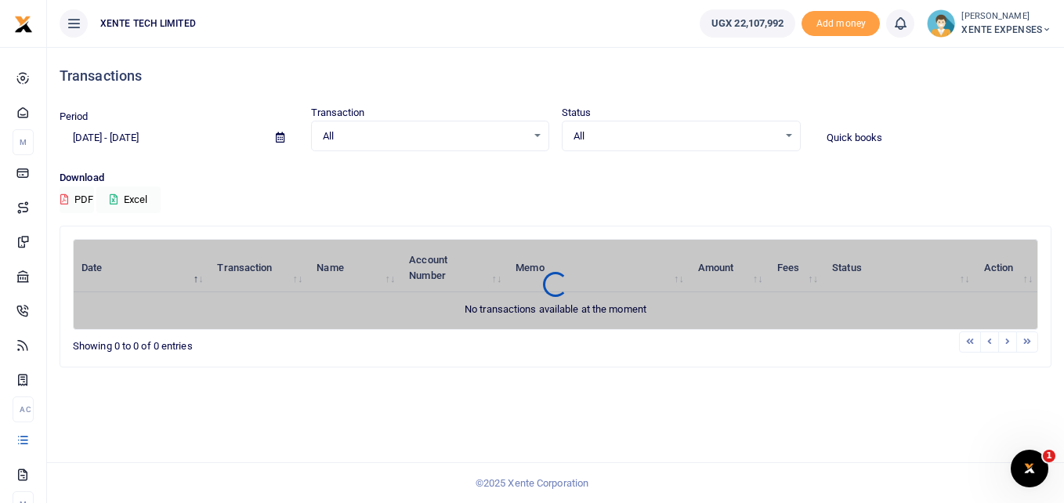
click at [890, 134] on input "Quick books" at bounding box center [933, 138] width 239 height 27
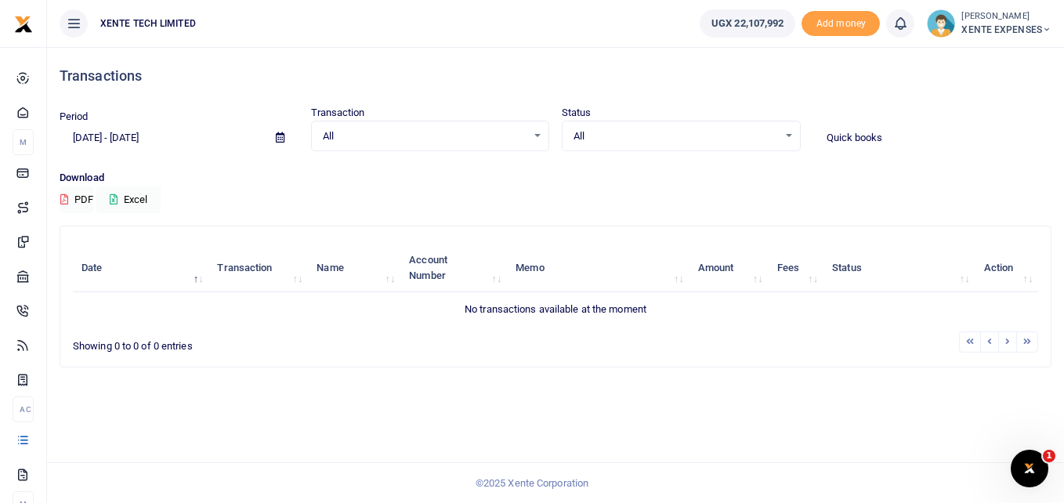
type input "Quick books"
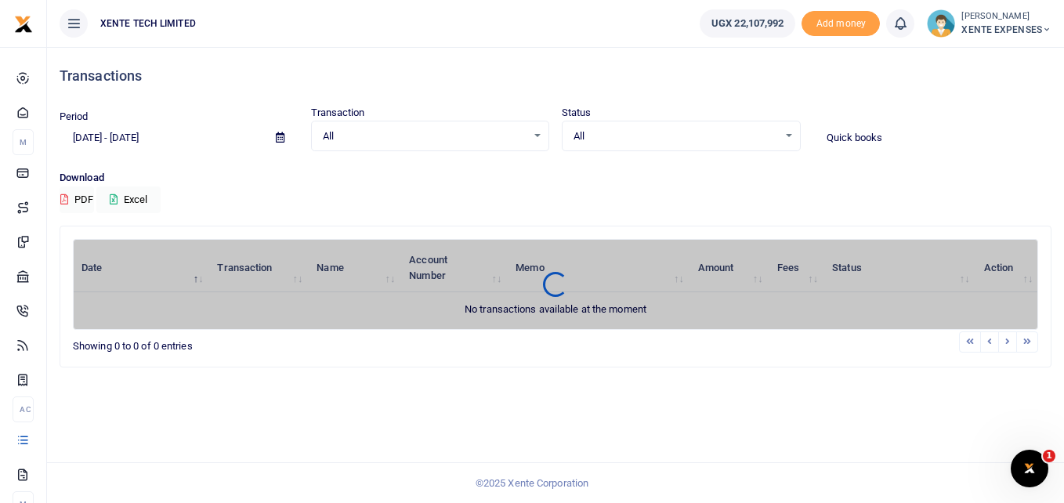
click at [277, 135] on icon at bounding box center [280, 137] width 9 height 10
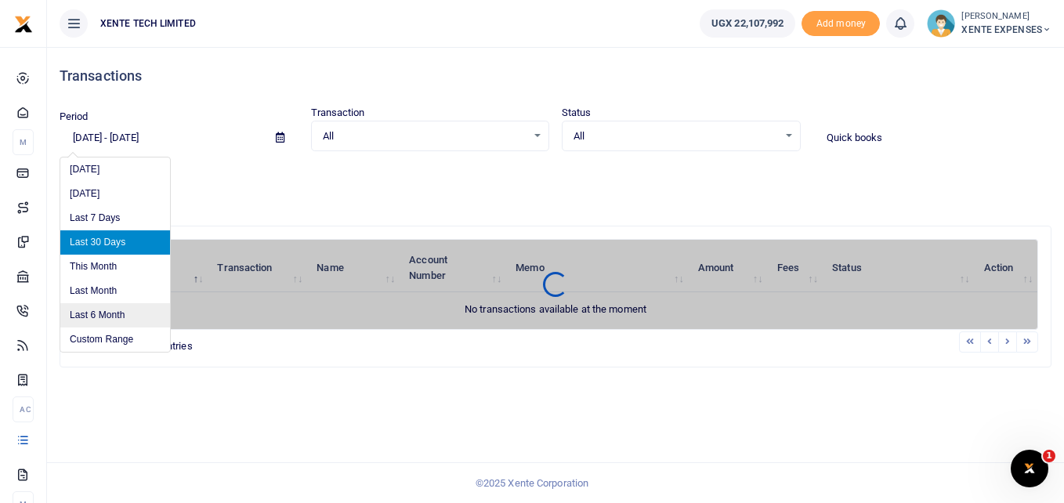
click at [105, 313] on li "Last 6 Month" at bounding box center [115, 315] width 110 height 24
type input "04/03/2025 - 10/03/2025"
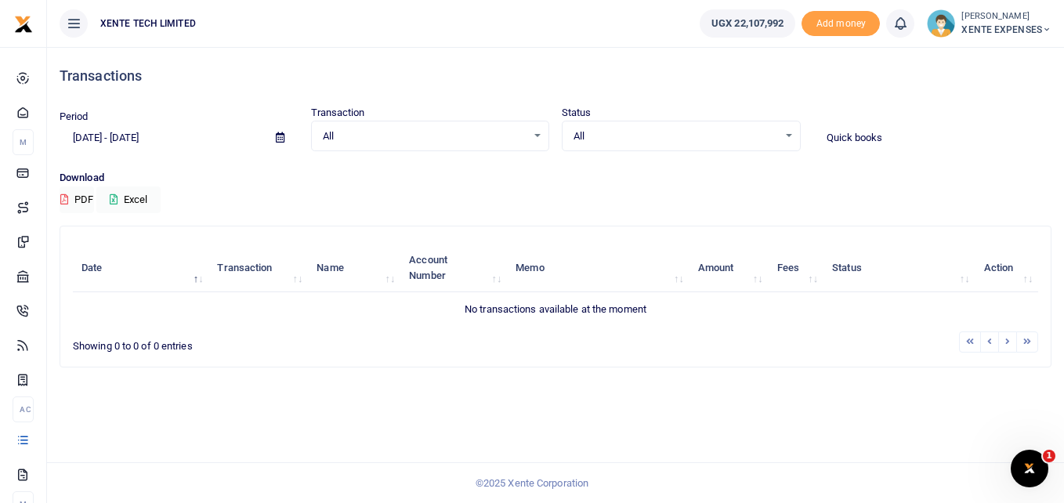
click at [854, 136] on input "Quick books" at bounding box center [933, 138] width 239 height 27
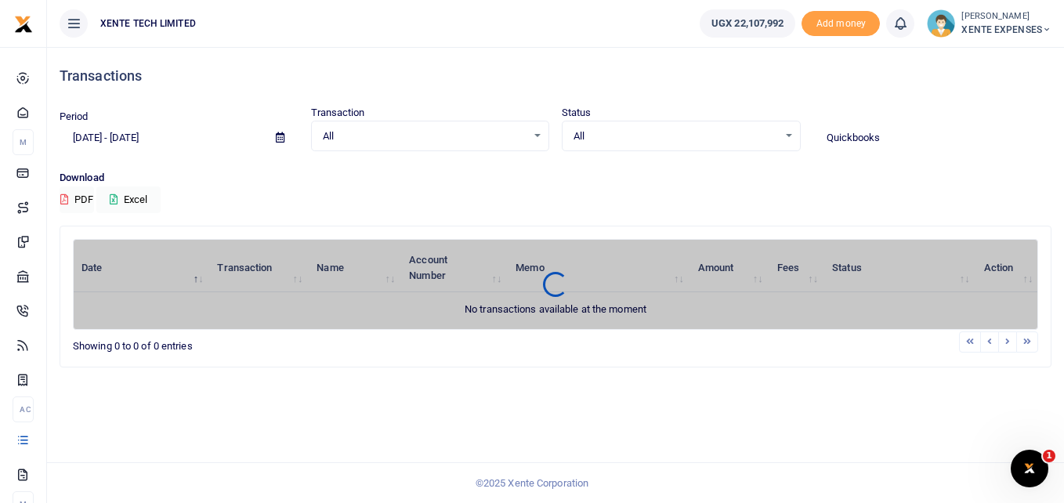
type input "Quick books"
click at [901, 140] on input "Quick books" at bounding box center [933, 138] width 239 height 27
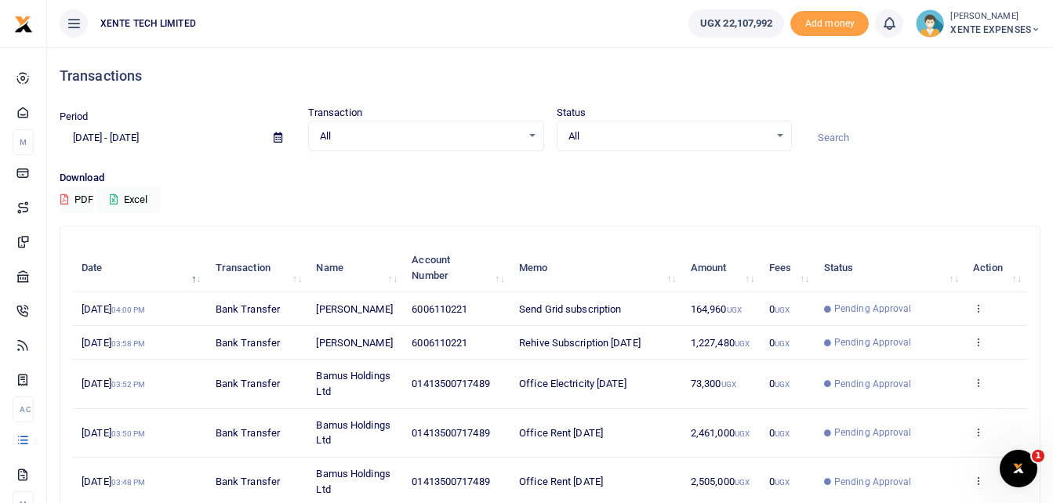
click at [278, 137] on icon at bounding box center [278, 137] width 9 height 10
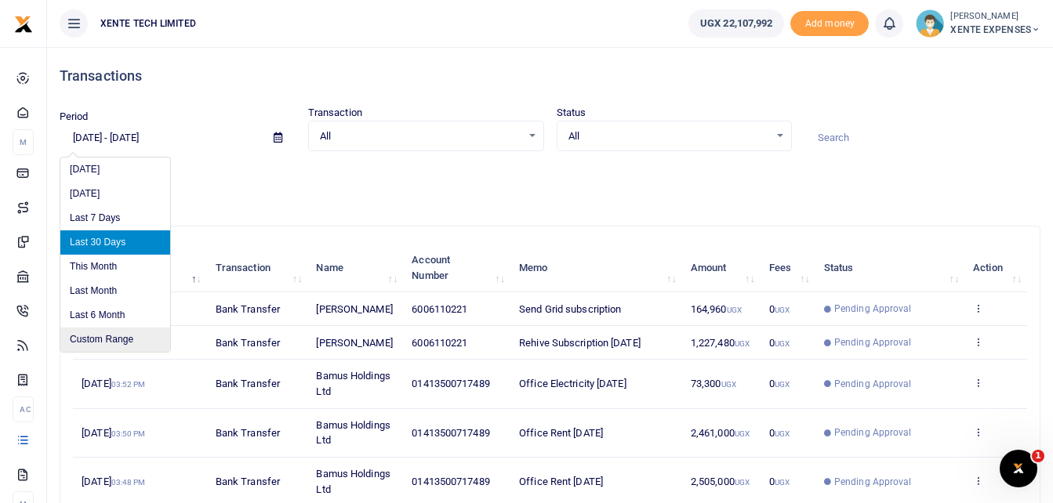
click at [123, 339] on li "Custom Range" at bounding box center [115, 340] width 110 height 24
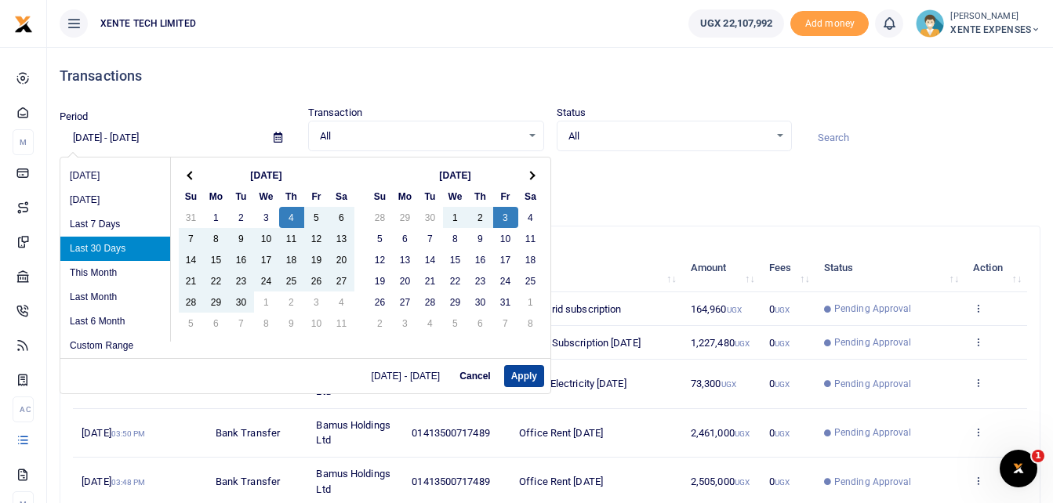
click at [518, 377] on button "Apply" at bounding box center [524, 376] width 40 height 22
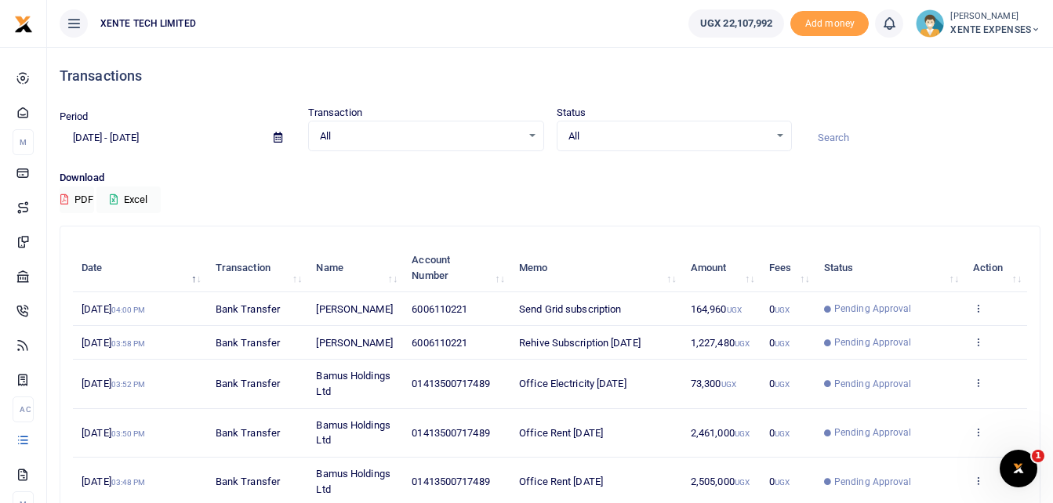
click at [854, 133] on input at bounding box center [922, 138] width 236 height 27
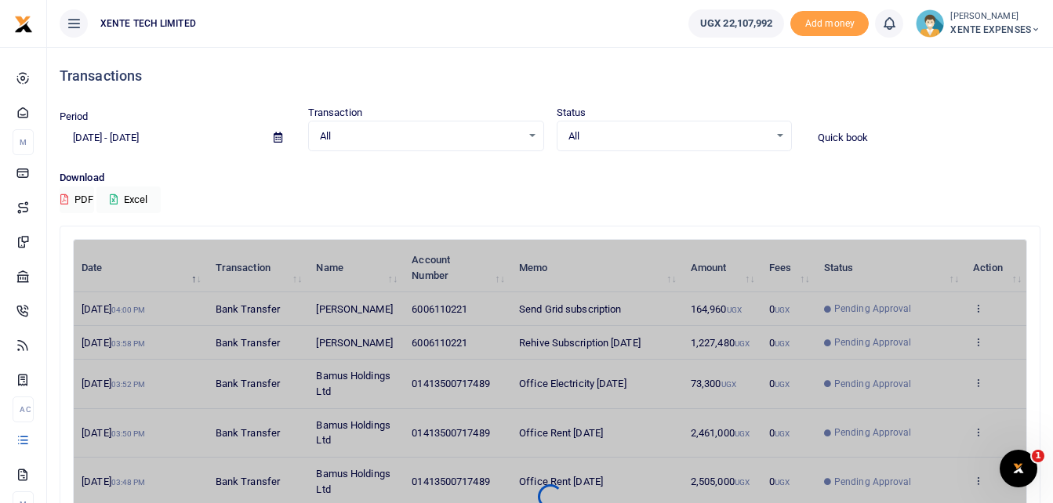
type input "Quick books"
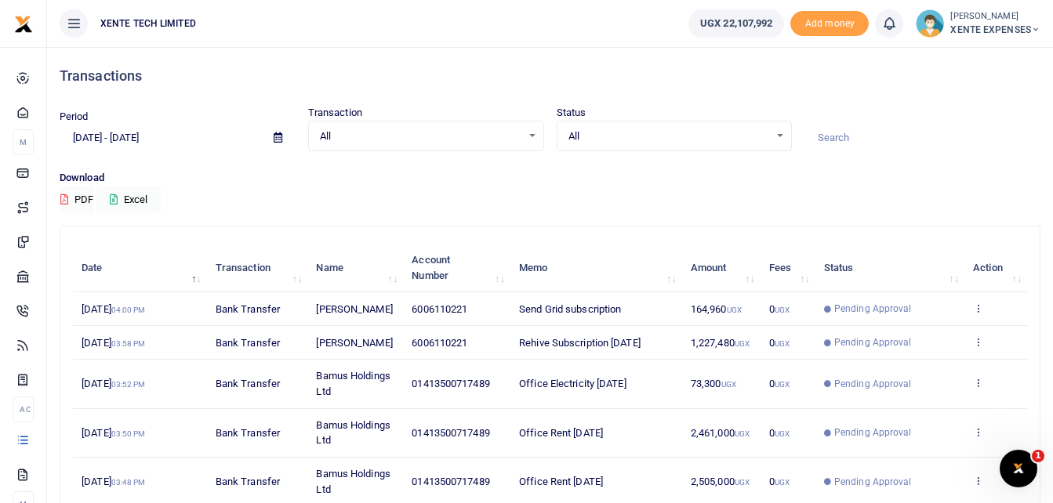
click at [853, 127] on input at bounding box center [922, 138] width 236 height 27
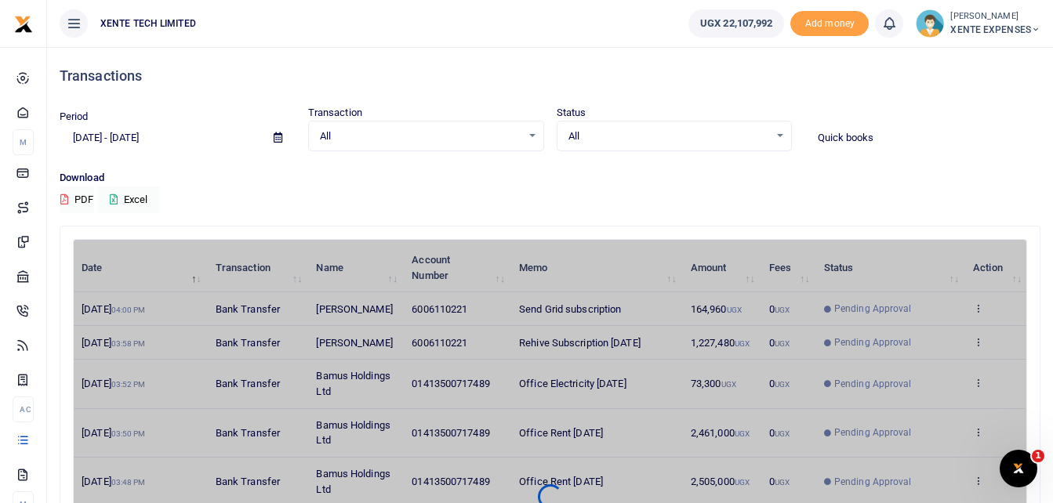
type input "Quick books"
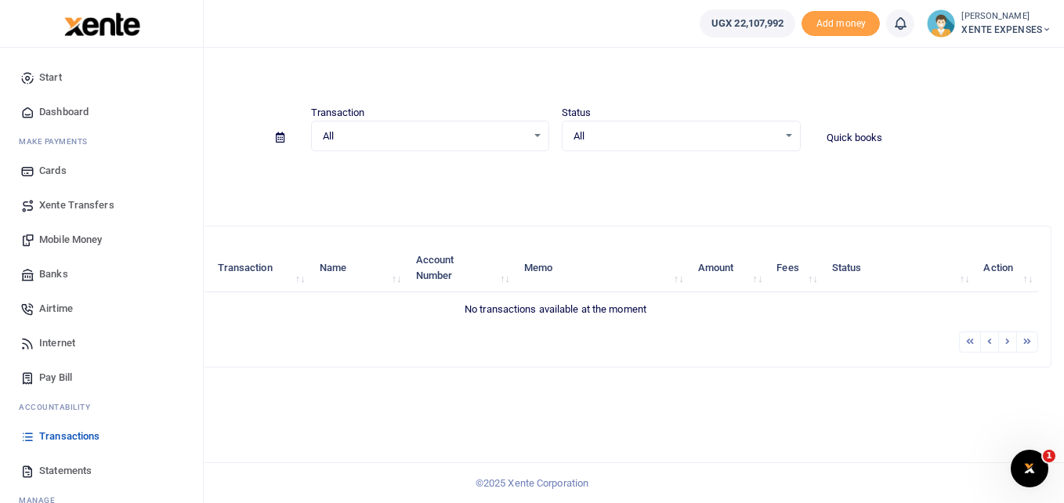
click at [62, 430] on span "Transactions" at bounding box center [69, 437] width 60 height 16
